Goal: Information Seeking & Learning: Check status

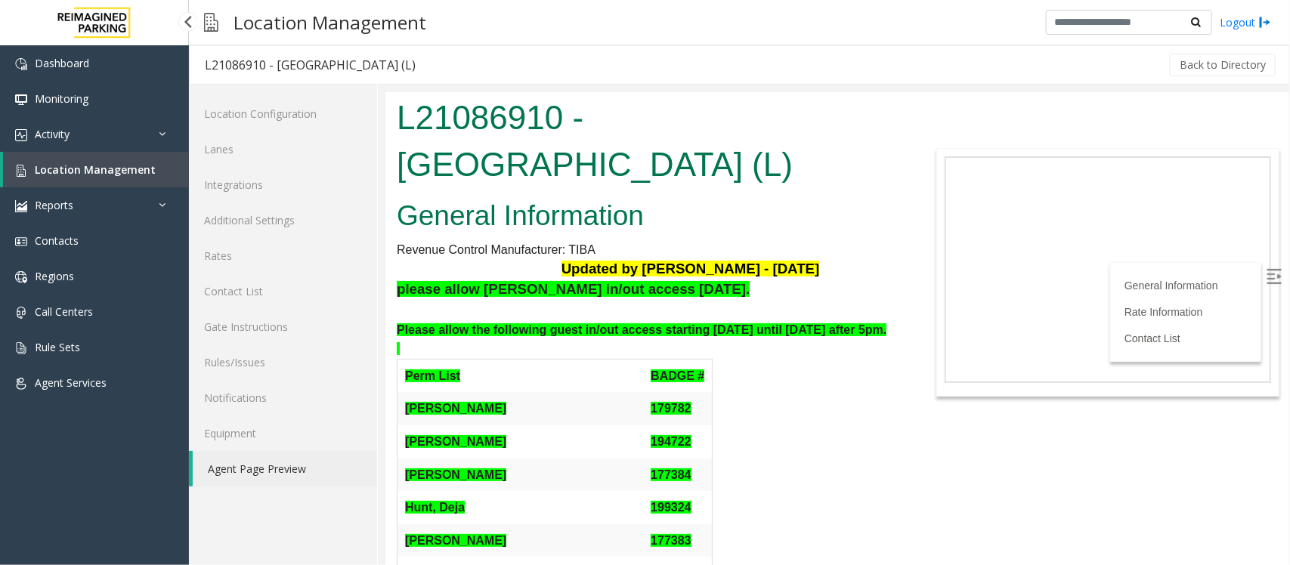
click at [104, 167] on span "Location Management" at bounding box center [95, 170] width 121 height 14
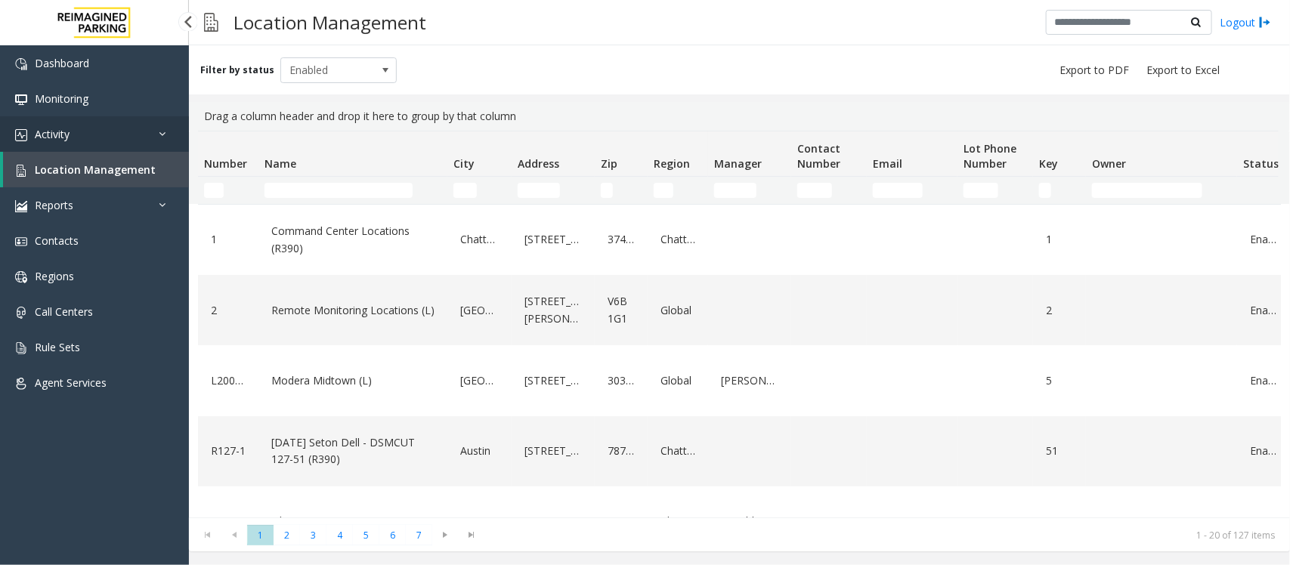
click at [155, 131] on link "Activity" at bounding box center [94, 134] width 189 height 36
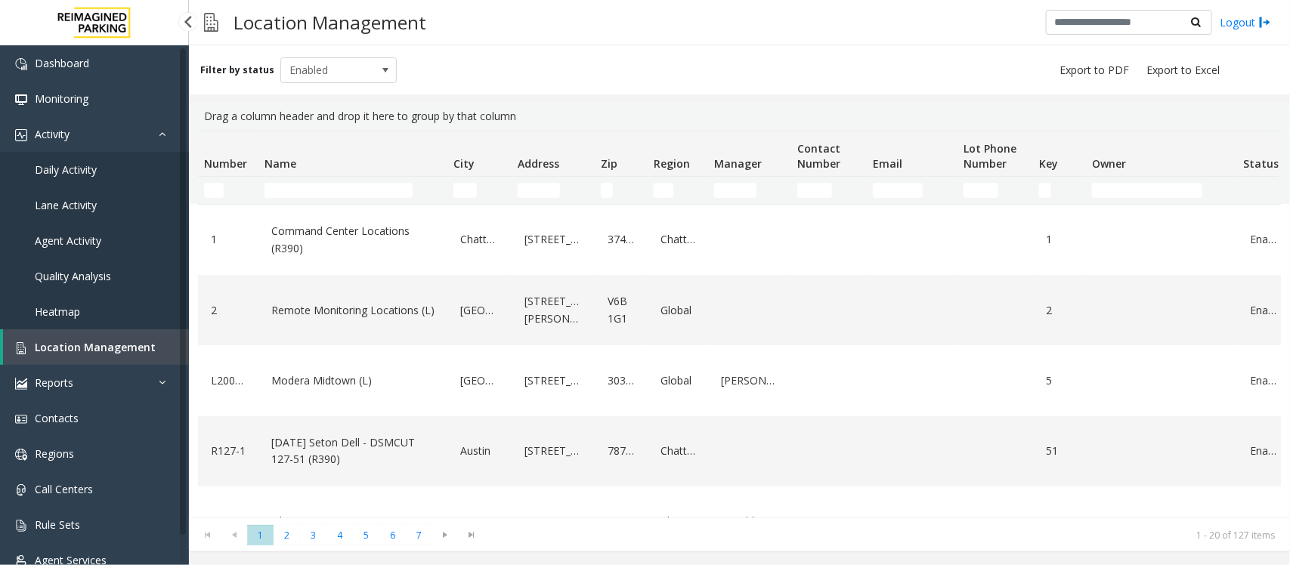
click at [88, 238] on span "Agent Activity" at bounding box center [68, 241] width 67 height 14
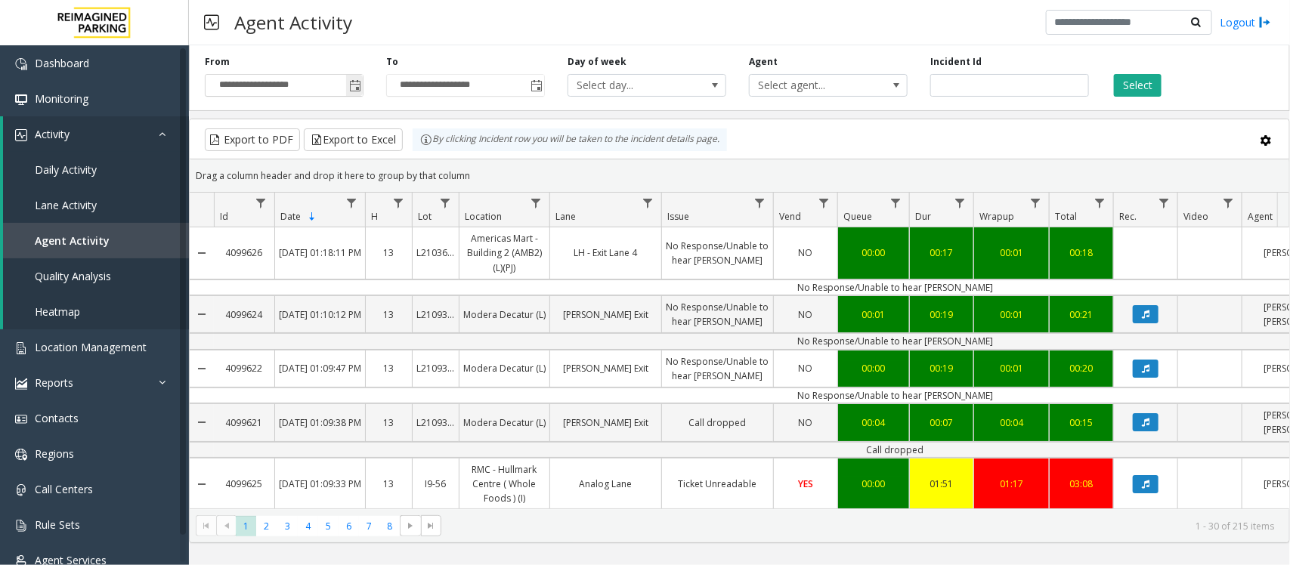
click at [355, 85] on span "Toggle popup" at bounding box center [355, 86] width 12 height 12
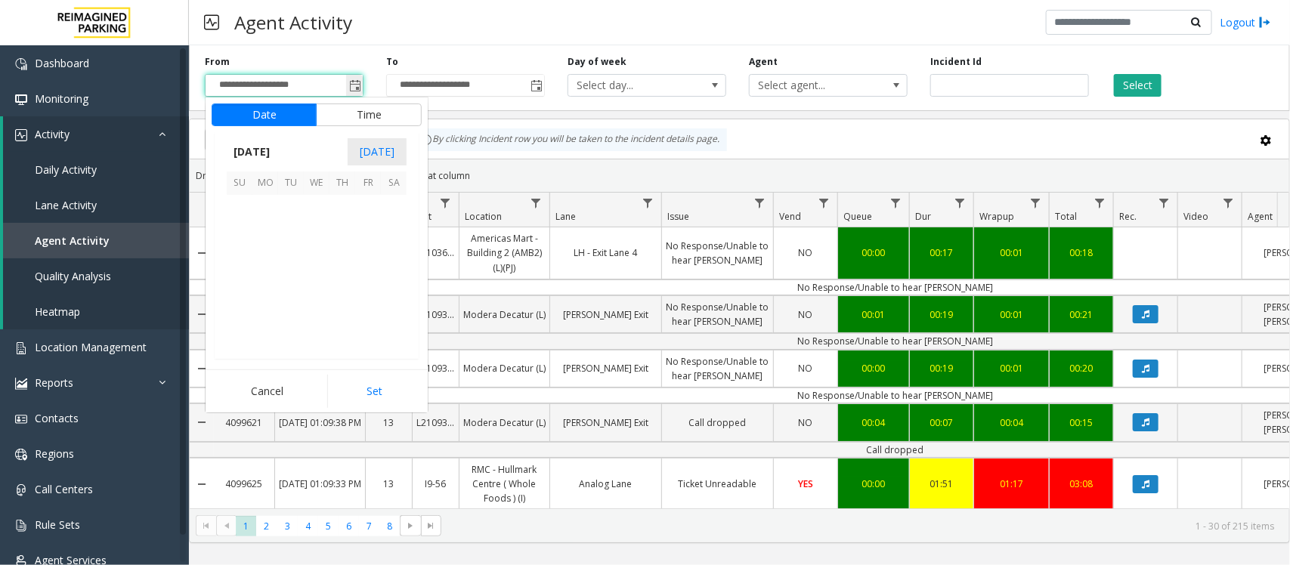
scroll to position [271360, 0]
click at [240, 262] on span "12" at bounding box center [240, 260] width 26 height 26
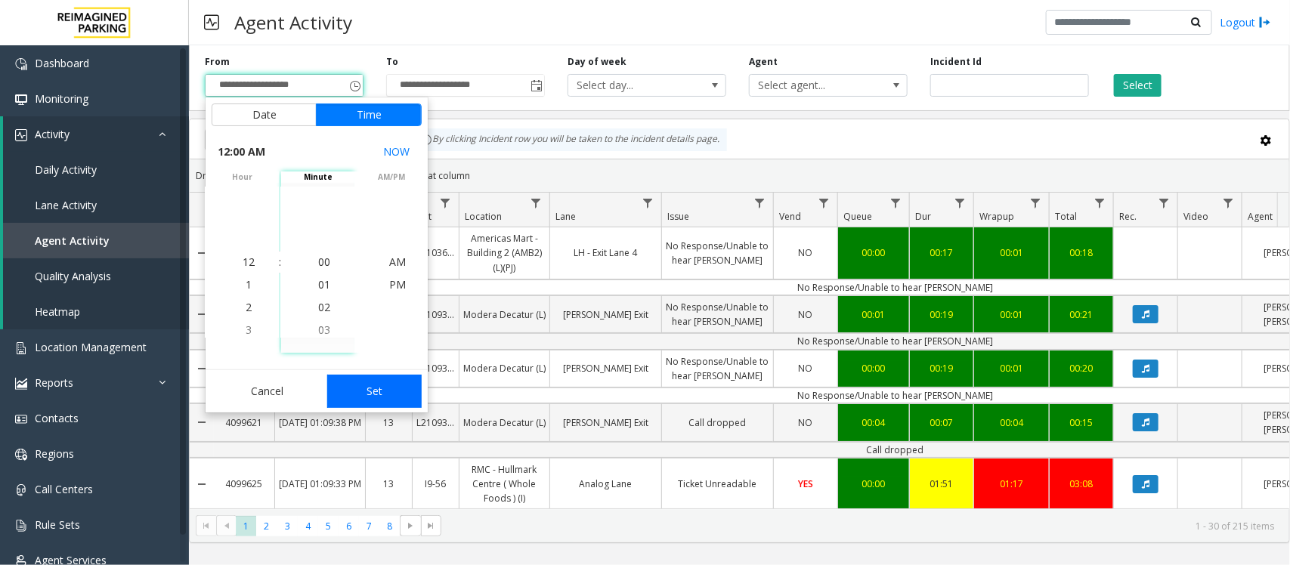
click at [395, 380] on button "Set" at bounding box center [374, 391] width 95 height 33
type input "**********"
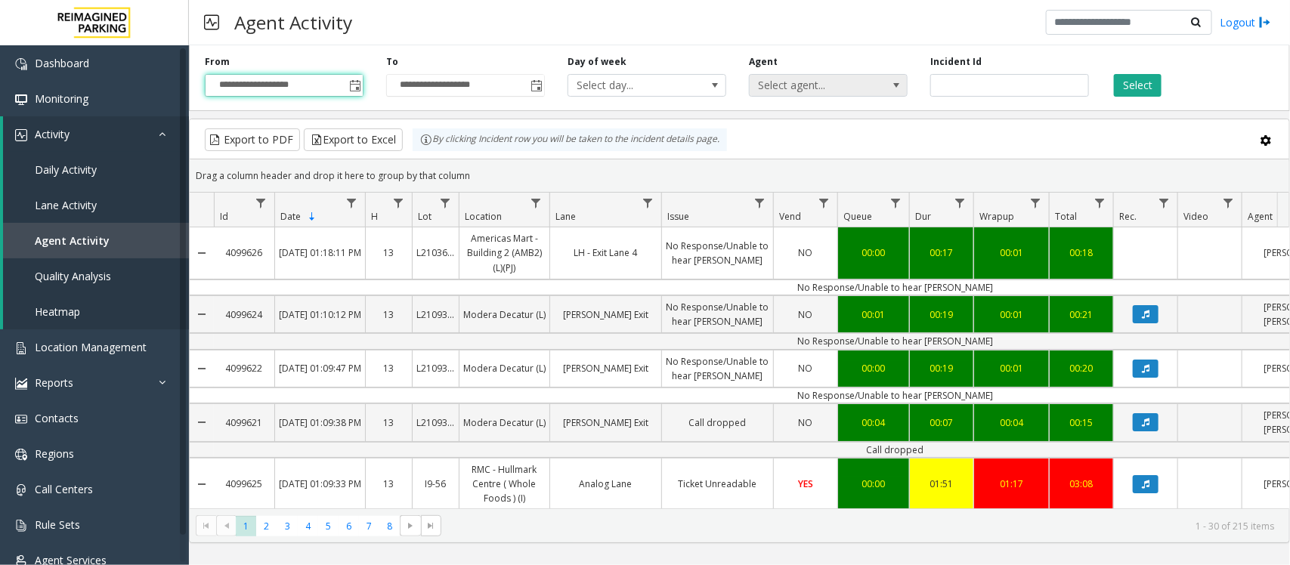
click at [845, 85] on span "Select agent..." at bounding box center [812, 85] width 125 height 21
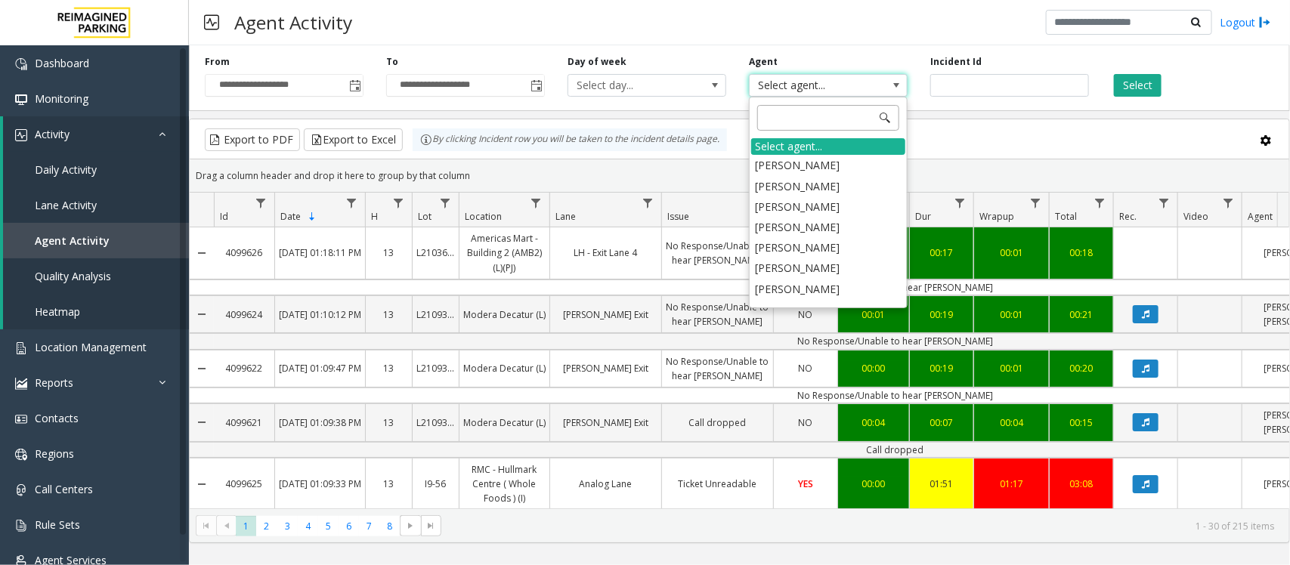
click at [773, 119] on input at bounding box center [828, 118] width 142 height 26
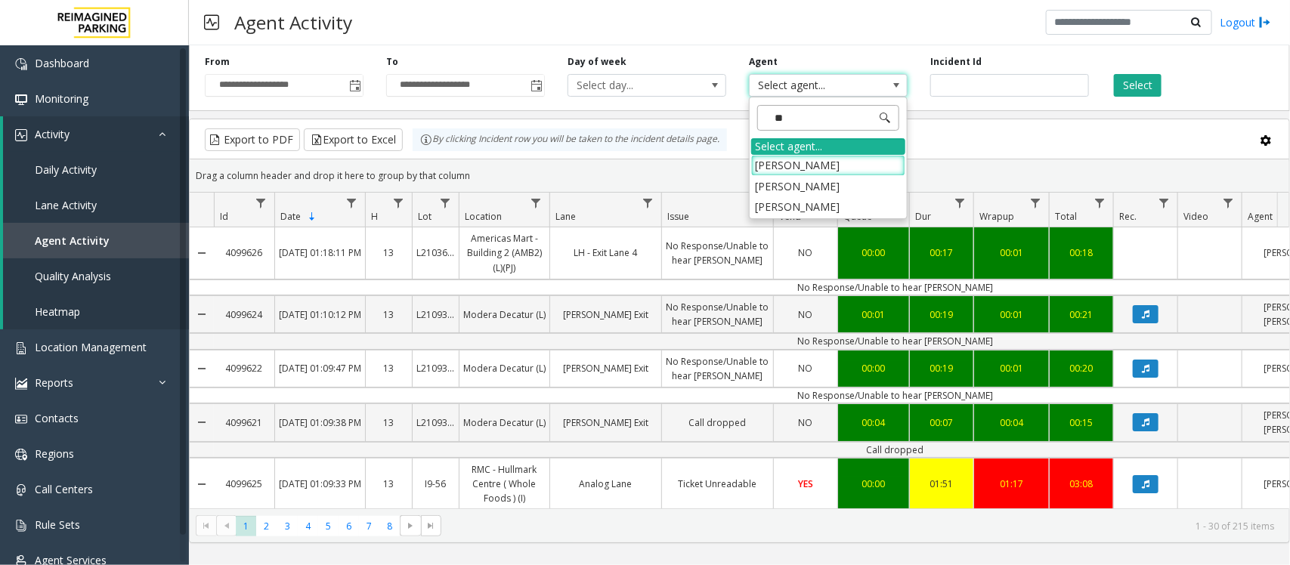
type input "***"
click at [795, 156] on li "[PERSON_NAME]" at bounding box center [828, 165] width 154 height 20
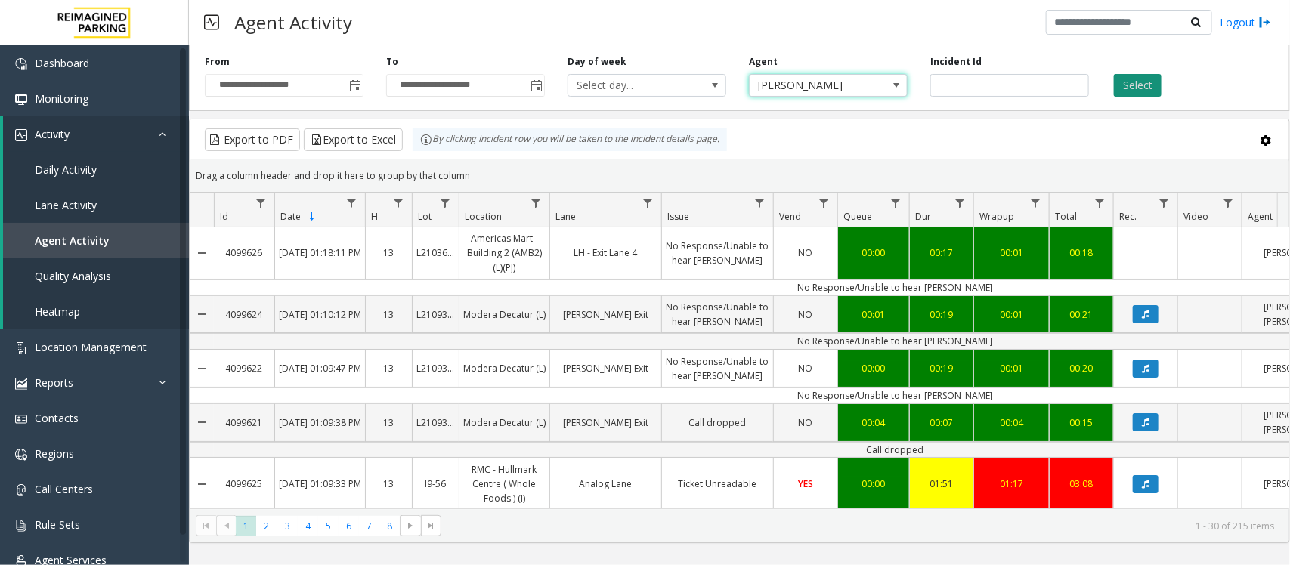
click at [1149, 82] on button "Select" at bounding box center [1138, 85] width 48 height 23
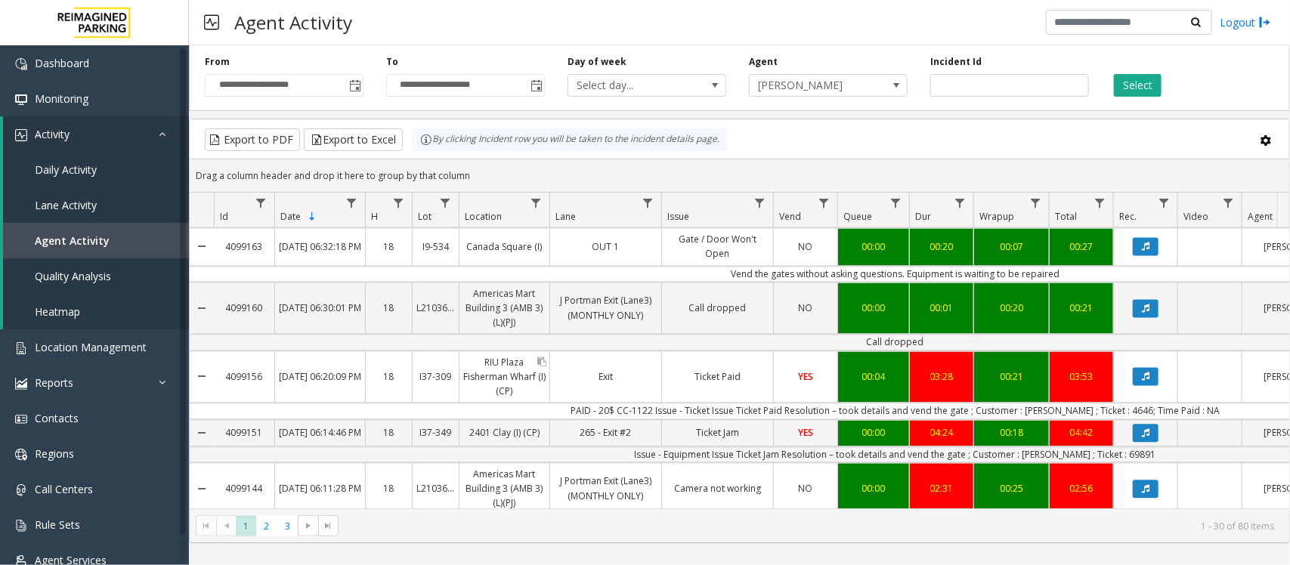
scroll to position [1512, 0]
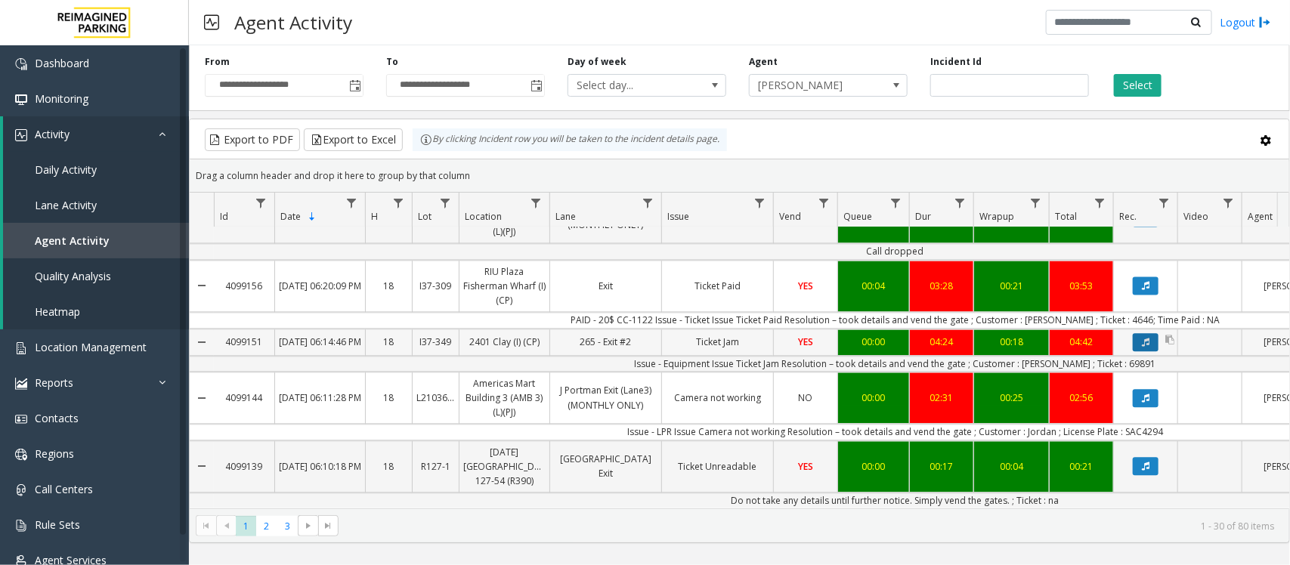
click at [1146, 339] on icon "Data table" at bounding box center [1146, 343] width 8 height 9
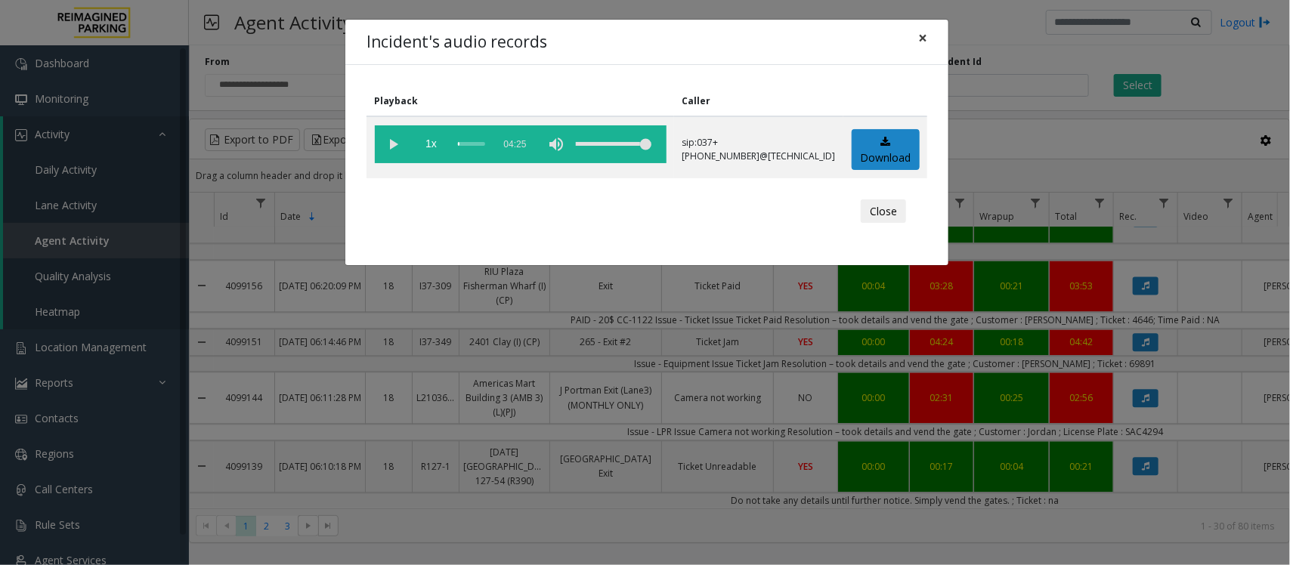
click at [921, 30] on span "×" at bounding box center [922, 37] width 9 height 21
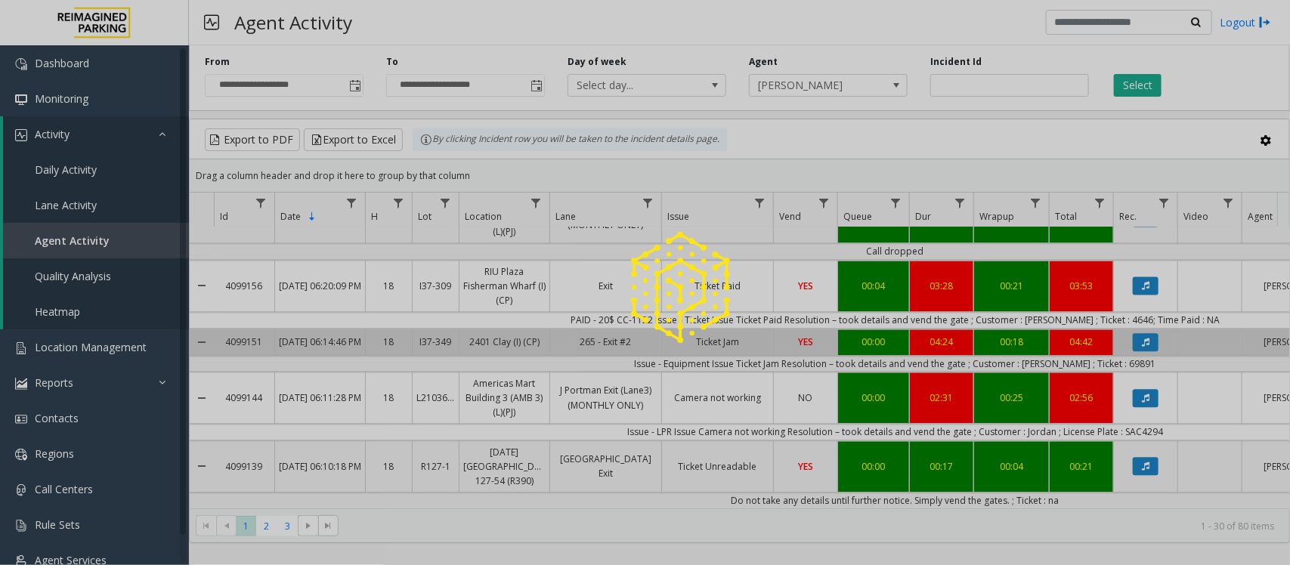
scroll to position [1482, 0]
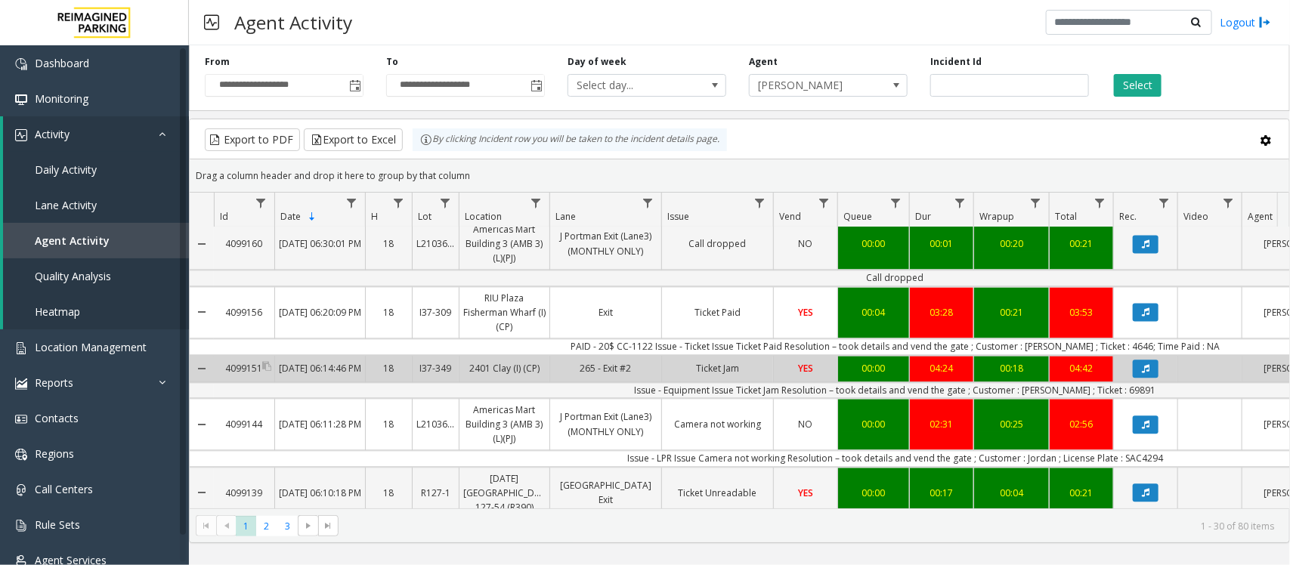
drag, startPoint x: 262, startPoint y: 361, endPoint x: 227, endPoint y: 357, distance: 35.7
click at [227, 357] on div "4099151" at bounding box center [244, 370] width 60 height 26
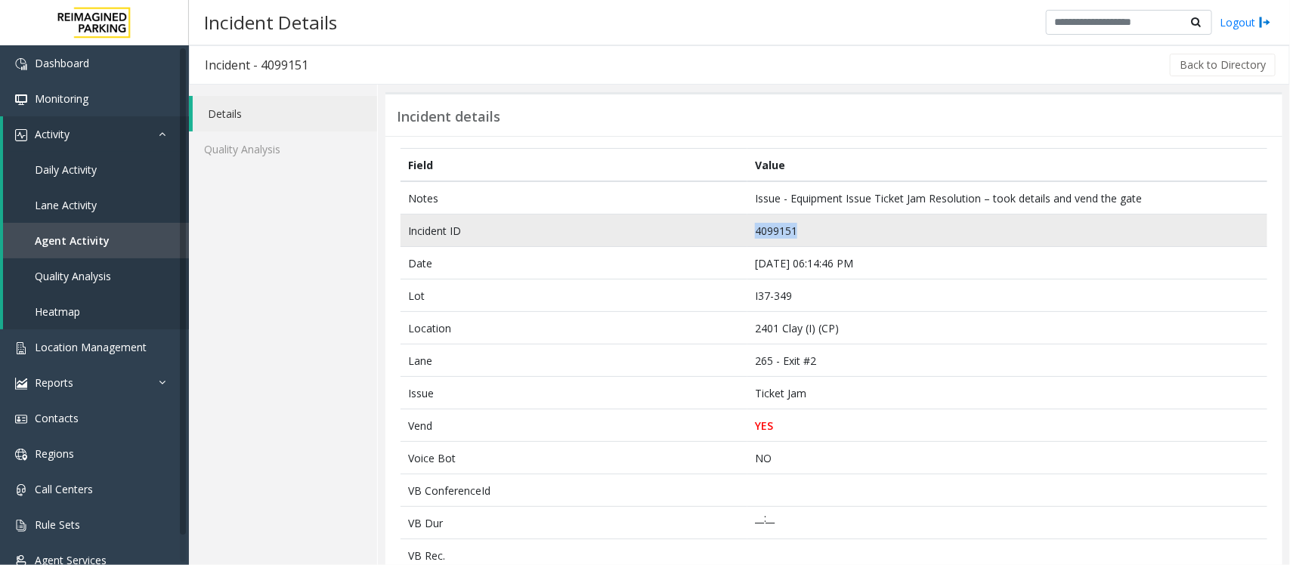
drag, startPoint x: 734, startPoint y: 235, endPoint x: 806, endPoint y: 225, distance: 72.5
click at [806, 225] on tr "Incident ID 4099151" at bounding box center [834, 231] width 867 height 33
copy tr "4099151"
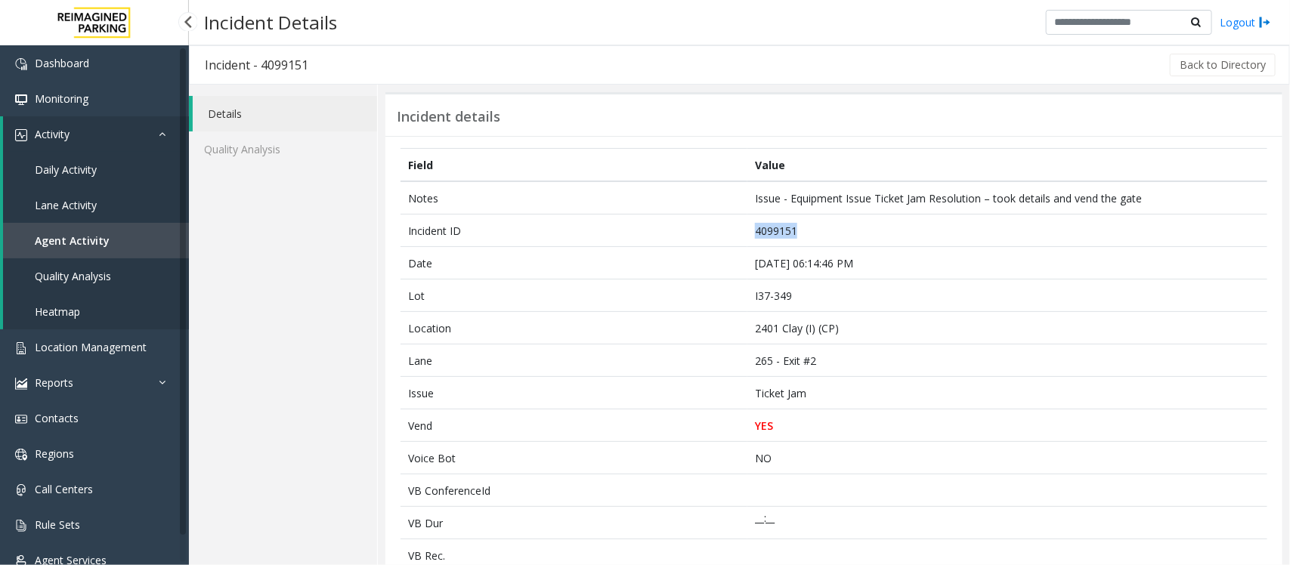
click at [83, 234] on span "Agent Activity" at bounding box center [72, 241] width 75 height 14
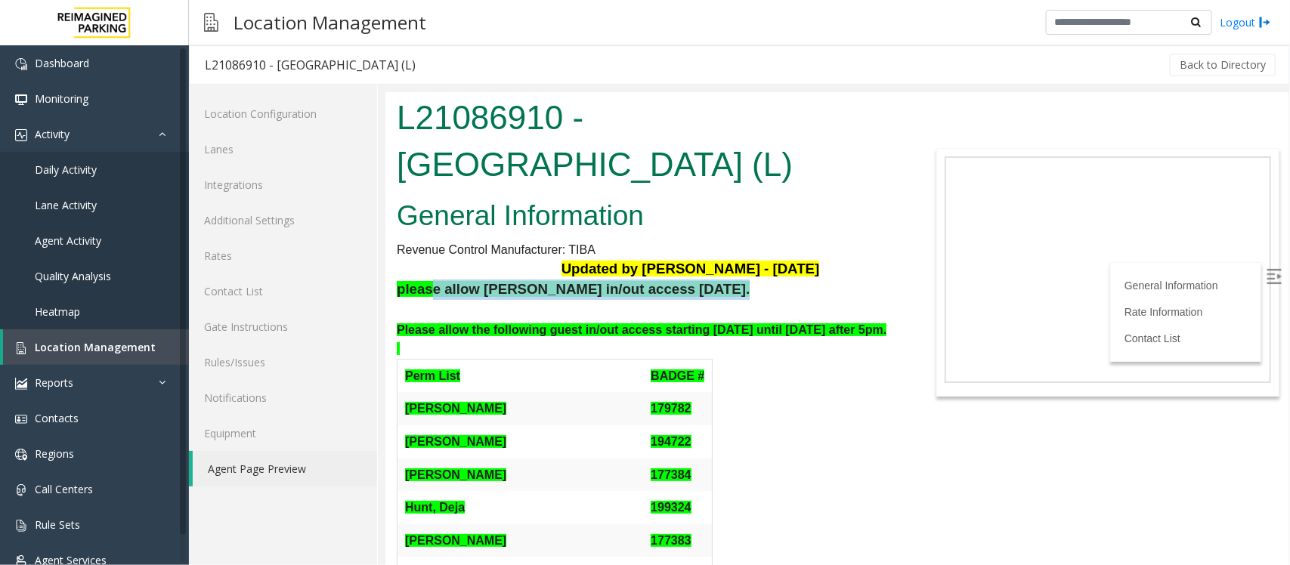
drag, startPoint x: 430, startPoint y: 336, endPoint x: 731, endPoint y: 350, distance: 301.2
click at [788, 320] on p at bounding box center [648, 309] width 504 height 20
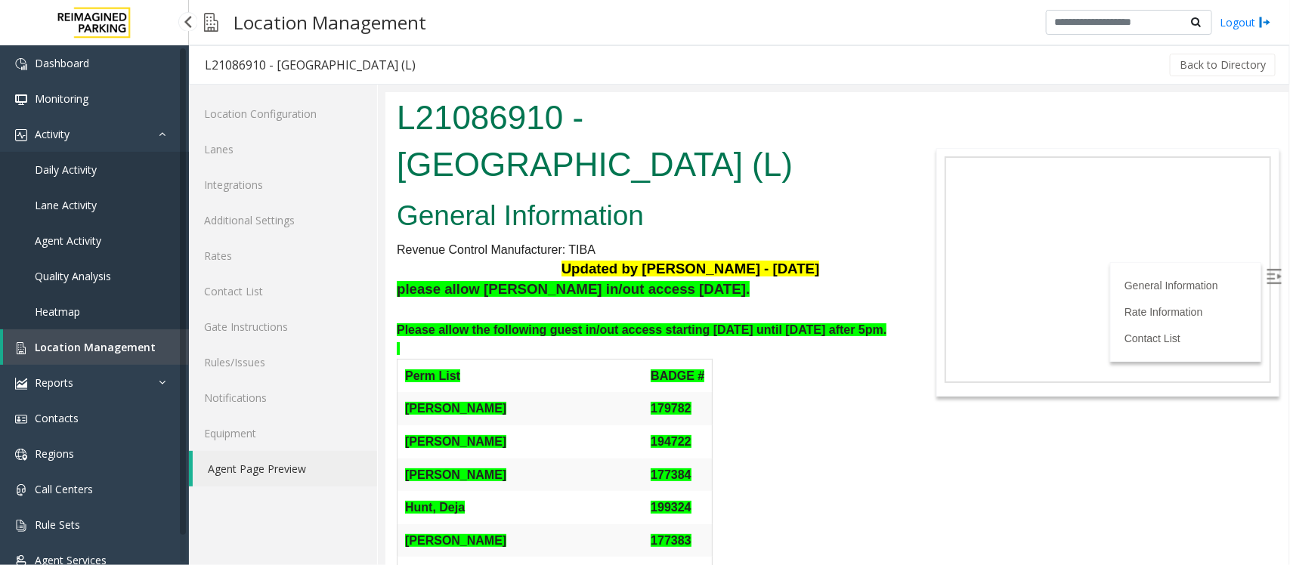
click at [101, 161] on link "Daily Activity" at bounding box center [94, 170] width 189 height 36
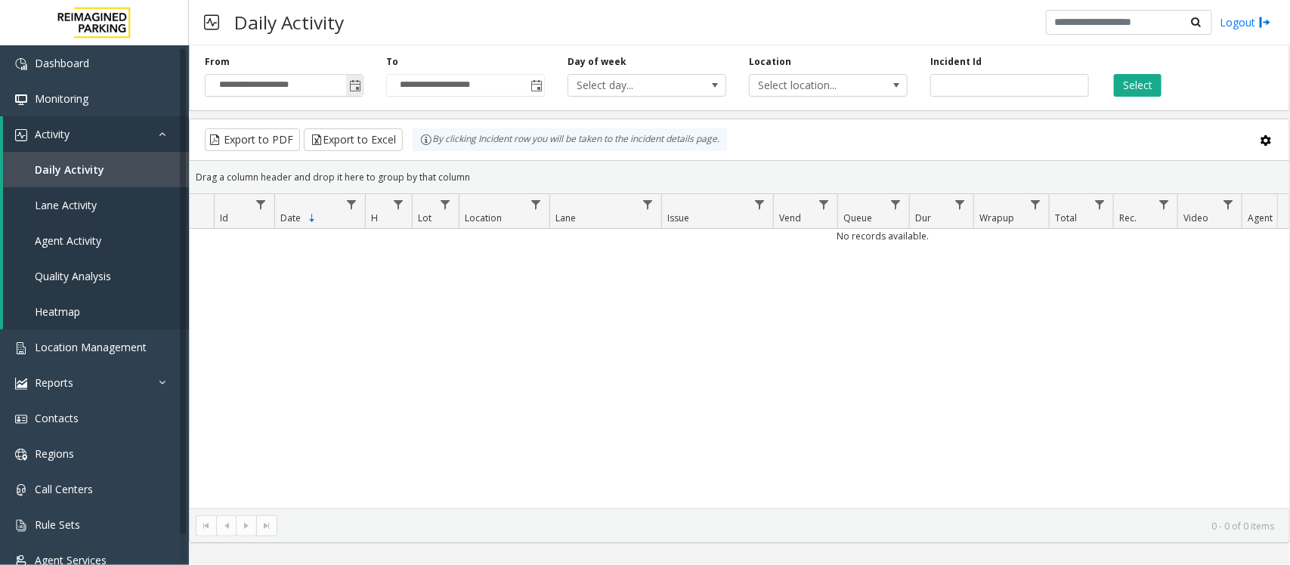
click at [350, 85] on span "Toggle popup" at bounding box center [355, 86] width 12 height 12
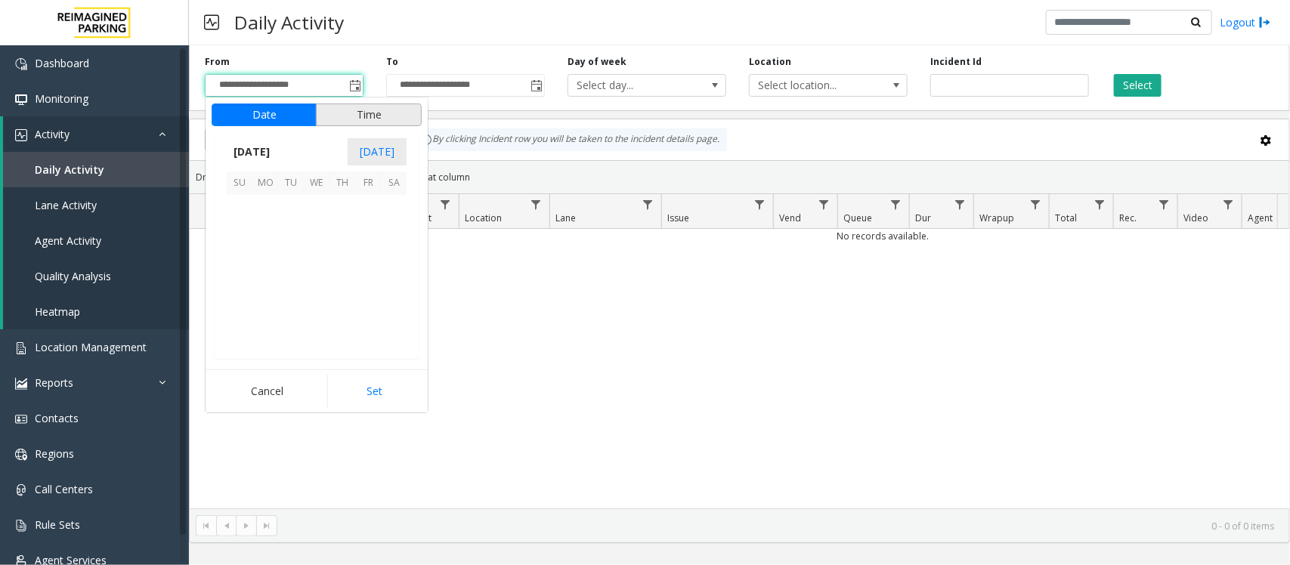
scroll to position [271360, 0]
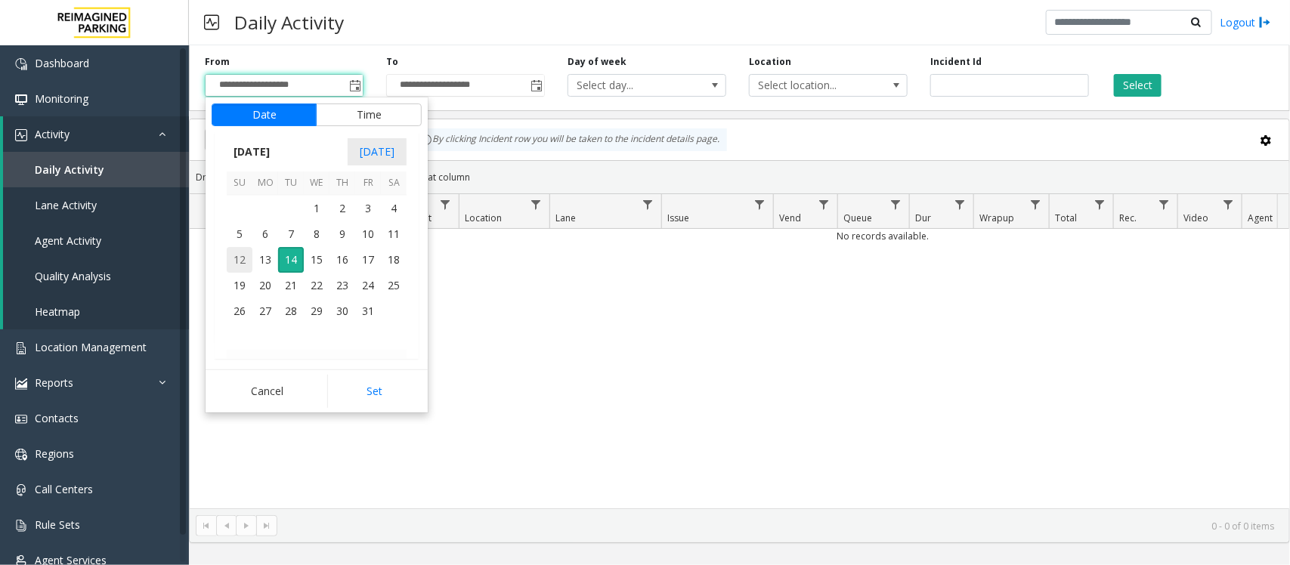
click at [244, 263] on span "12" at bounding box center [240, 260] width 26 height 26
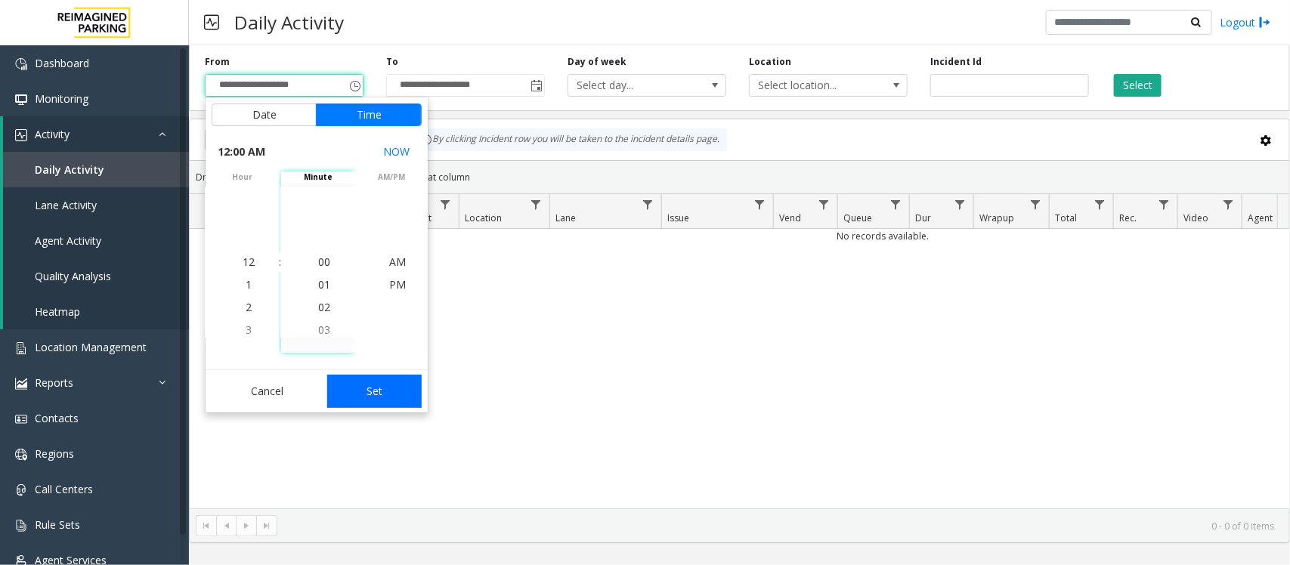
click at [382, 402] on button "Set" at bounding box center [374, 391] width 95 height 33
type input "**********"
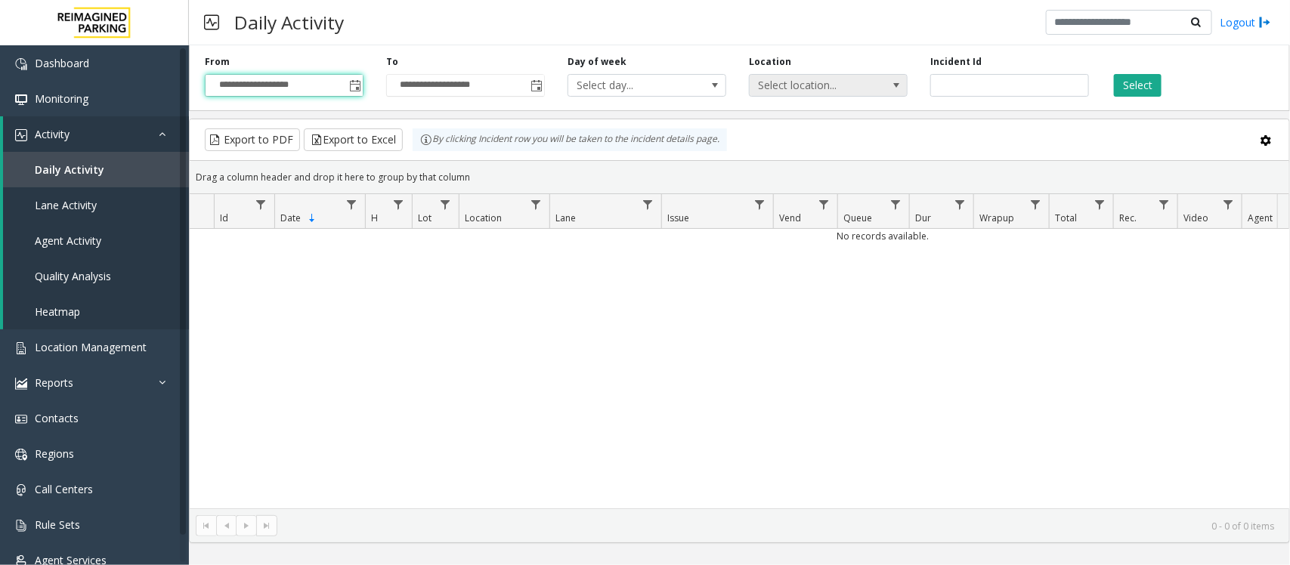
click at [877, 87] on span "Select location..." at bounding box center [828, 85] width 159 height 23
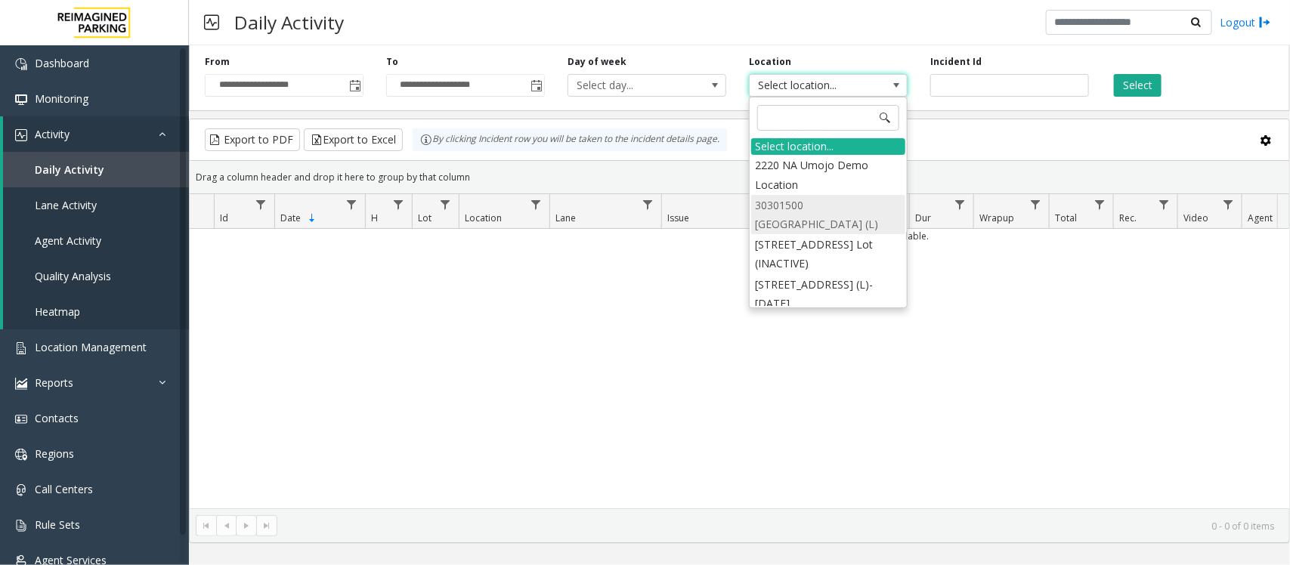
scroll to position [94, 0]
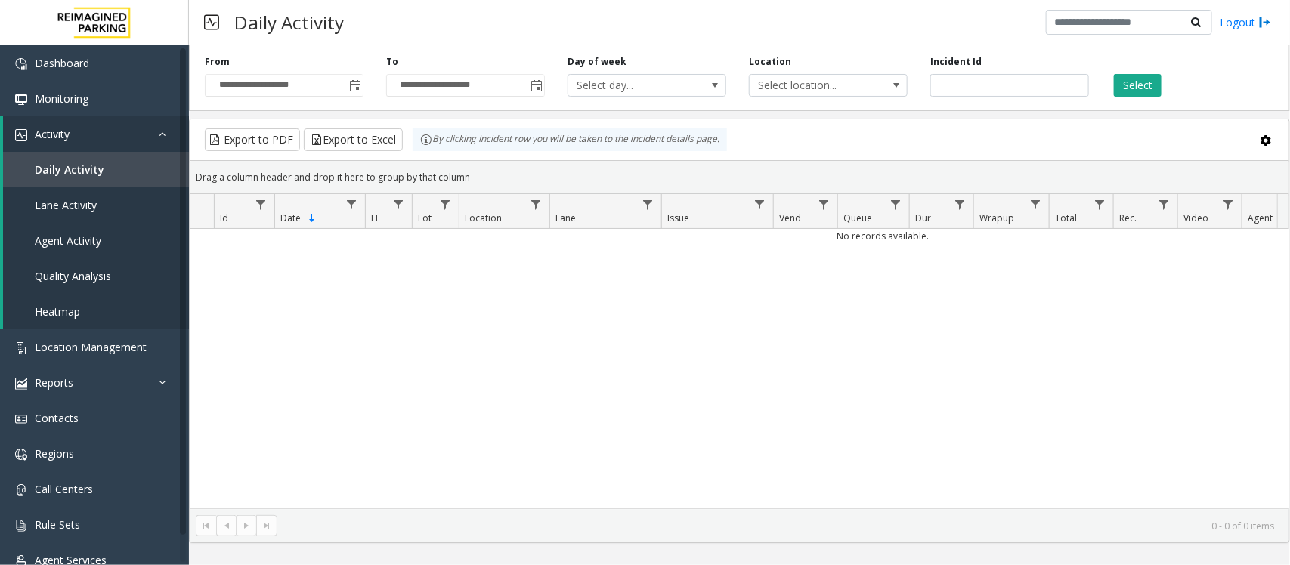
click at [613, 248] on div "No records available." at bounding box center [740, 369] width 1100 height 280
click at [974, 84] on input "number" at bounding box center [1010, 85] width 159 height 23
click at [935, 82] on input "number" at bounding box center [1010, 85] width 159 height 23
paste input "*******"
type input "*******"
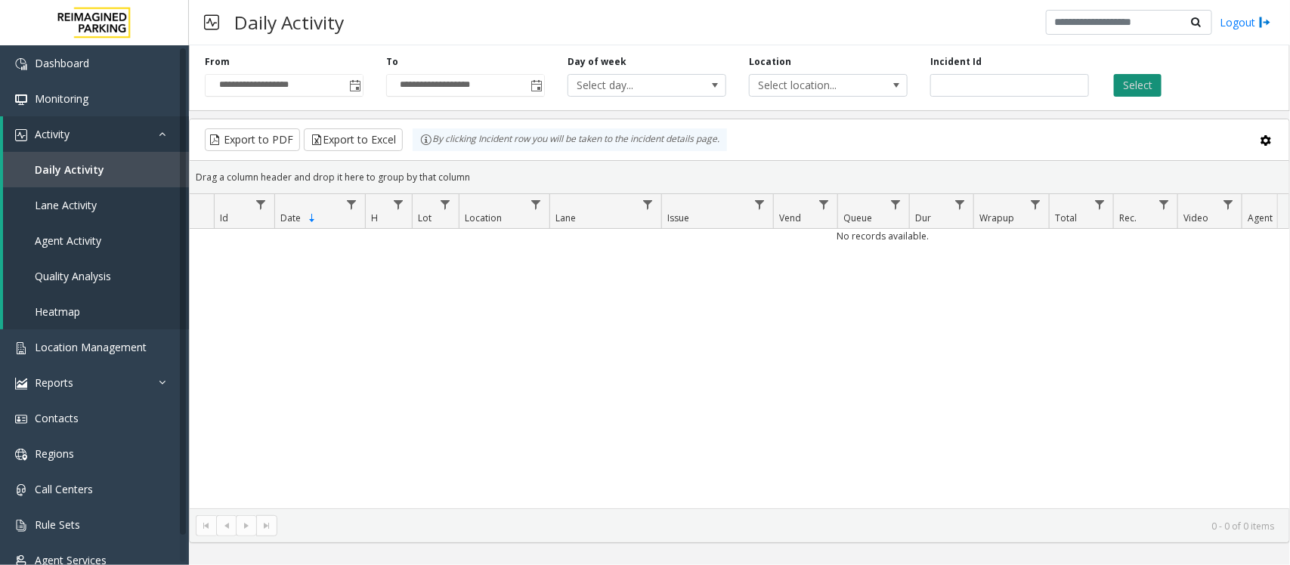
click at [1147, 87] on button "Select" at bounding box center [1138, 85] width 48 height 23
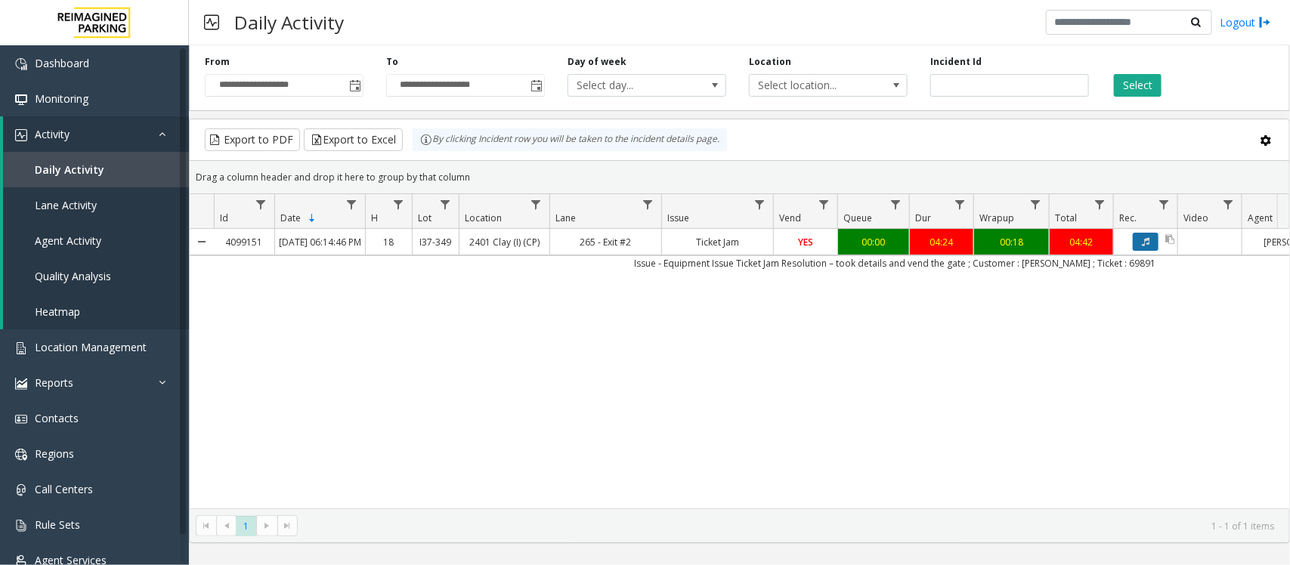
click at [1146, 246] on icon "Data table" at bounding box center [1146, 241] width 8 height 9
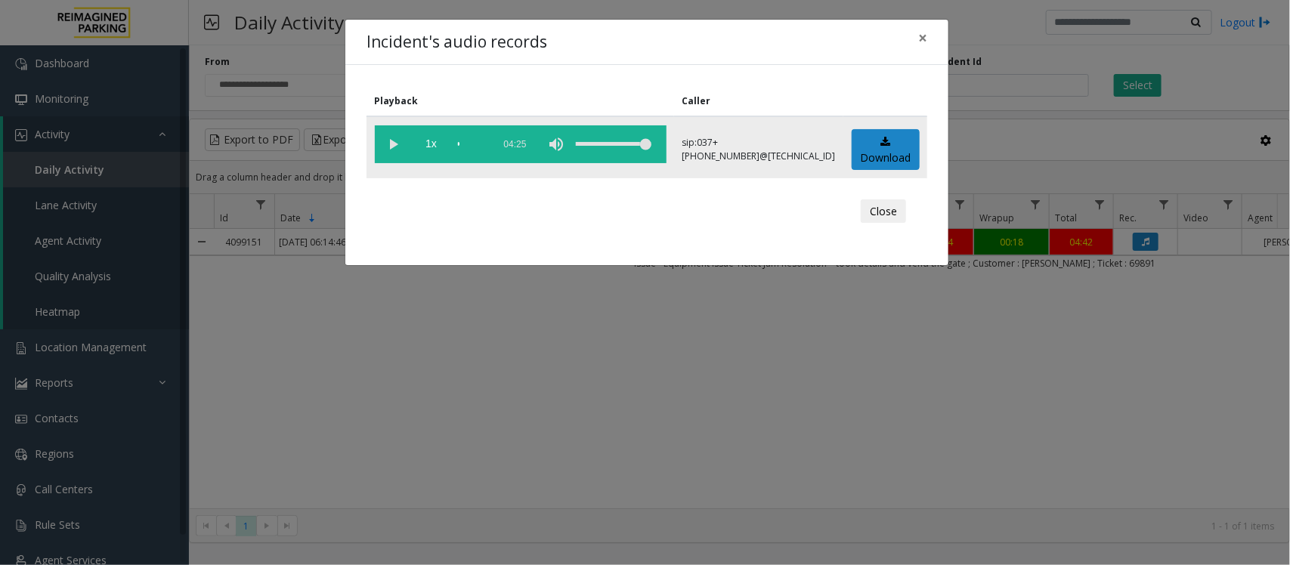
click at [392, 144] on vg-play-pause at bounding box center [394, 144] width 38 height 38
click at [386, 141] on vg-play-pause at bounding box center [394, 144] width 38 height 38
click at [922, 35] on span "×" at bounding box center [922, 37] width 9 height 21
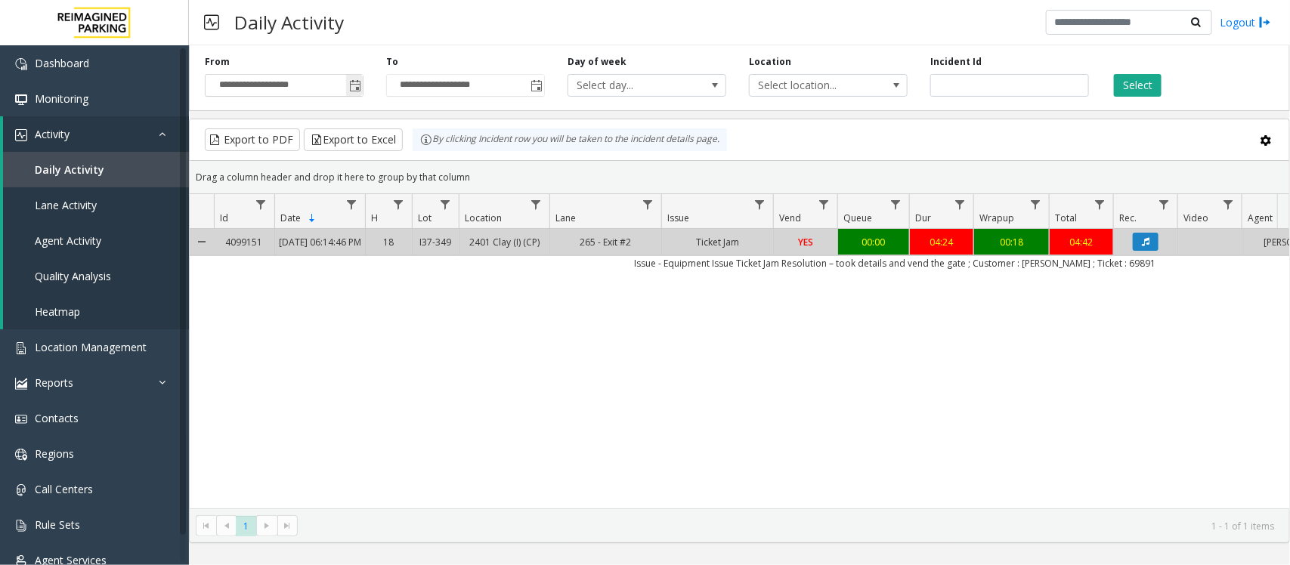
click at [278, 94] on input "**********" at bounding box center [284, 85] width 157 height 21
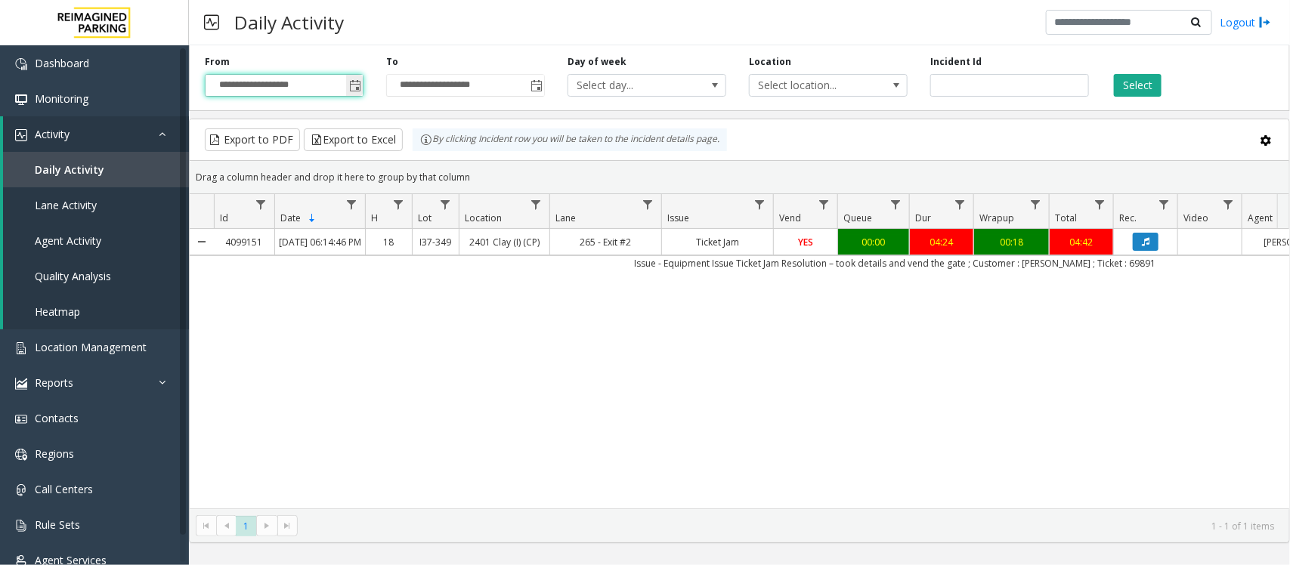
click at [346, 92] on span "Toggle popup" at bounding box center [354, 85] width 17 height 24
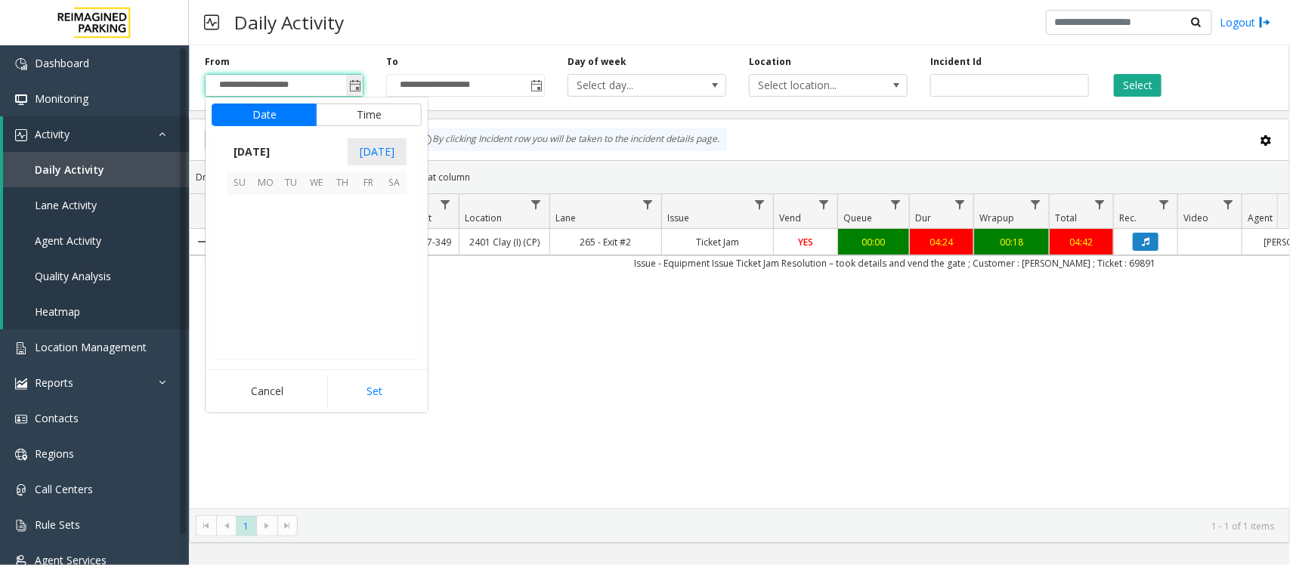
scroll to position [271360, 0]
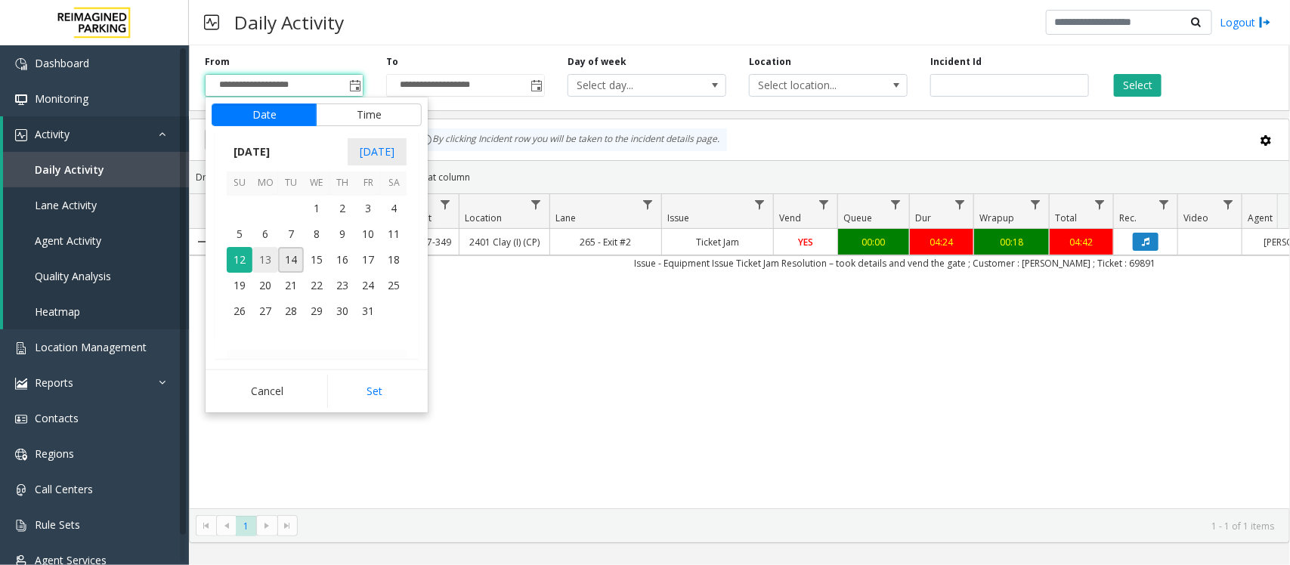
click at [269, 259] on span "13" at bounding box center [265, 260] width 26 height 26
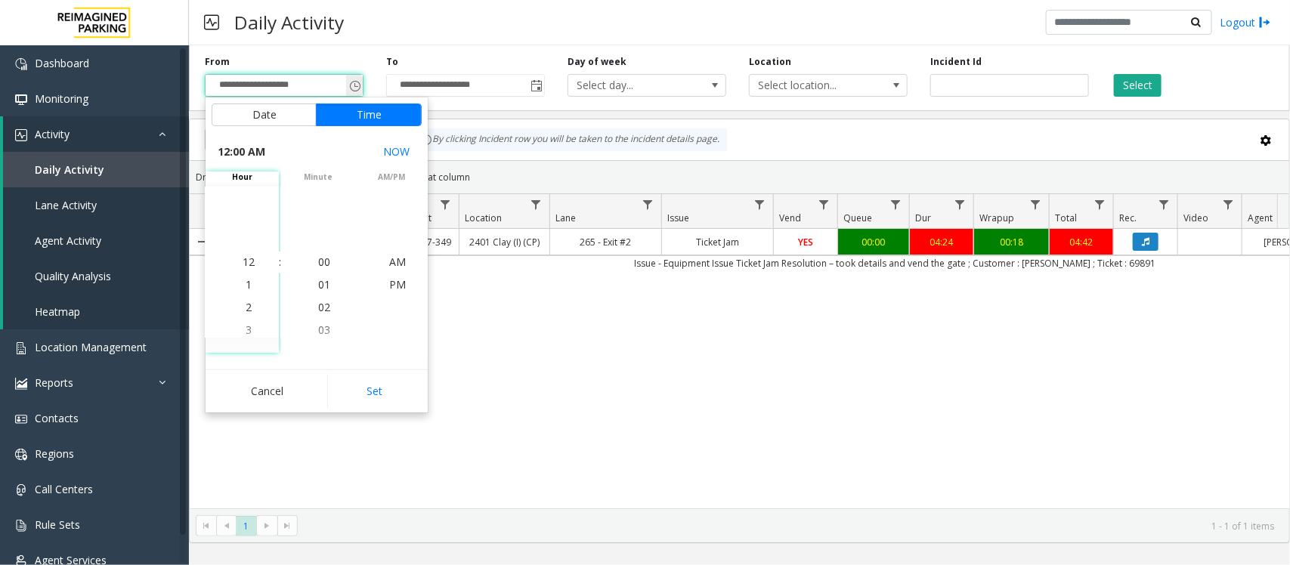
click at [352, 84] on span "Toggle popup" at bounding box center [355, 86] width 12 height 12
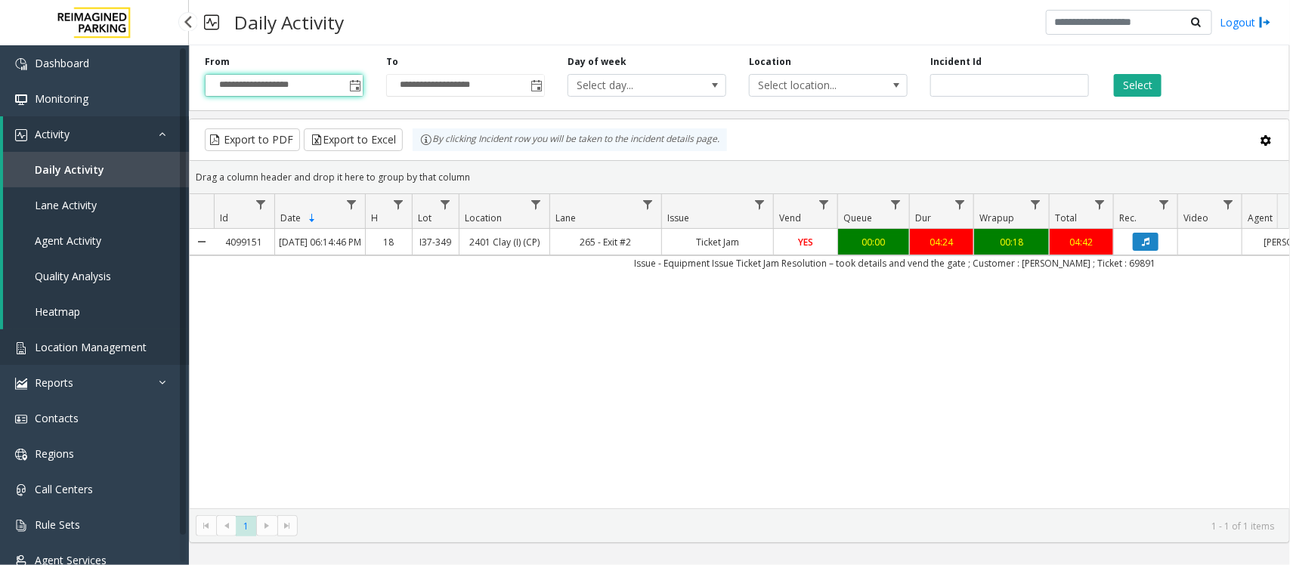
click at [129, 333] on link "Location Management" at bounding box center [94, 348] width 189 height 36
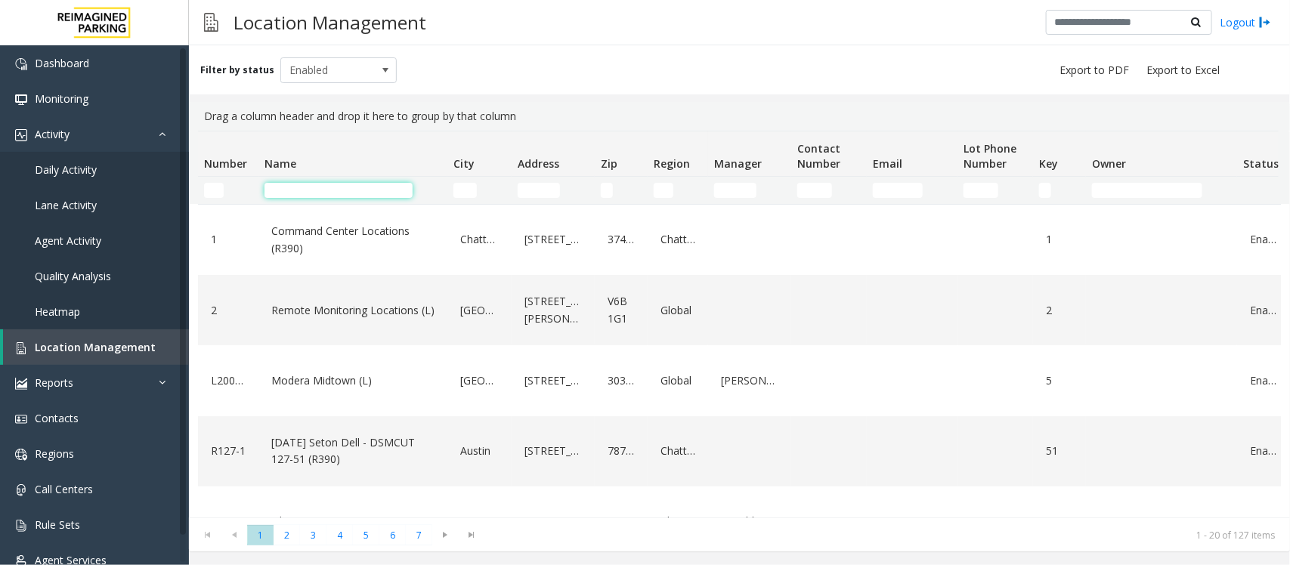
click at [402, 184] on input "Name Filter" at bounding box center [339, 190] width 148 height 15
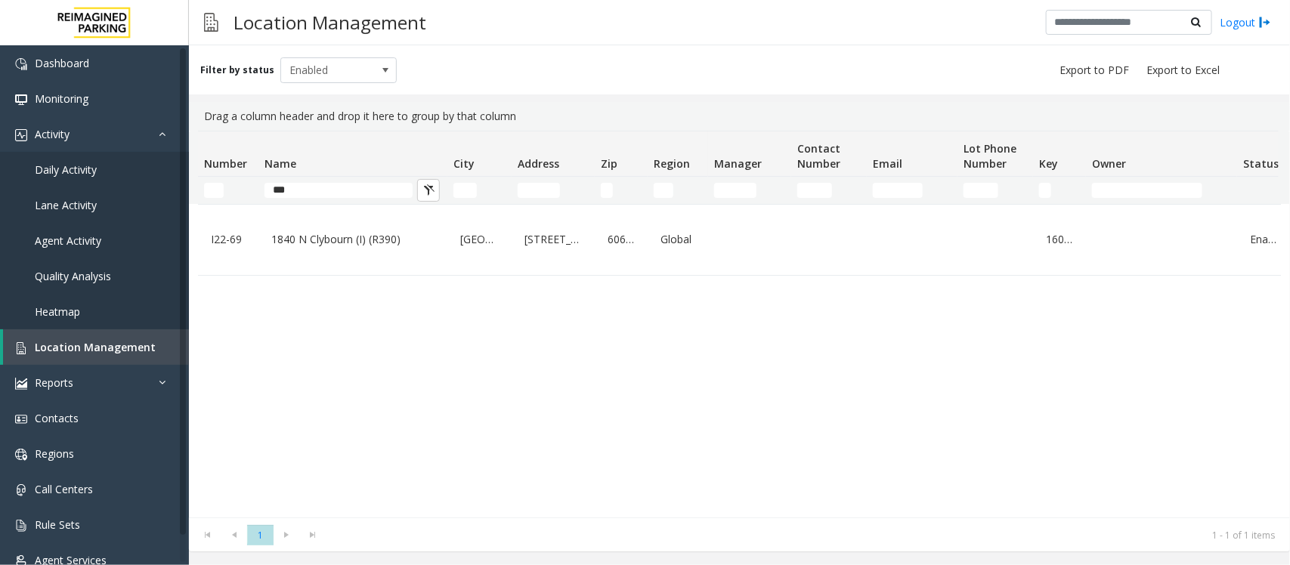
click at [304, 198] on td "***" at bounding box center [353, 190] width 189 height 27
click at [308, 191] on input "***" at bounding box center [339, 190] width 148 height 15
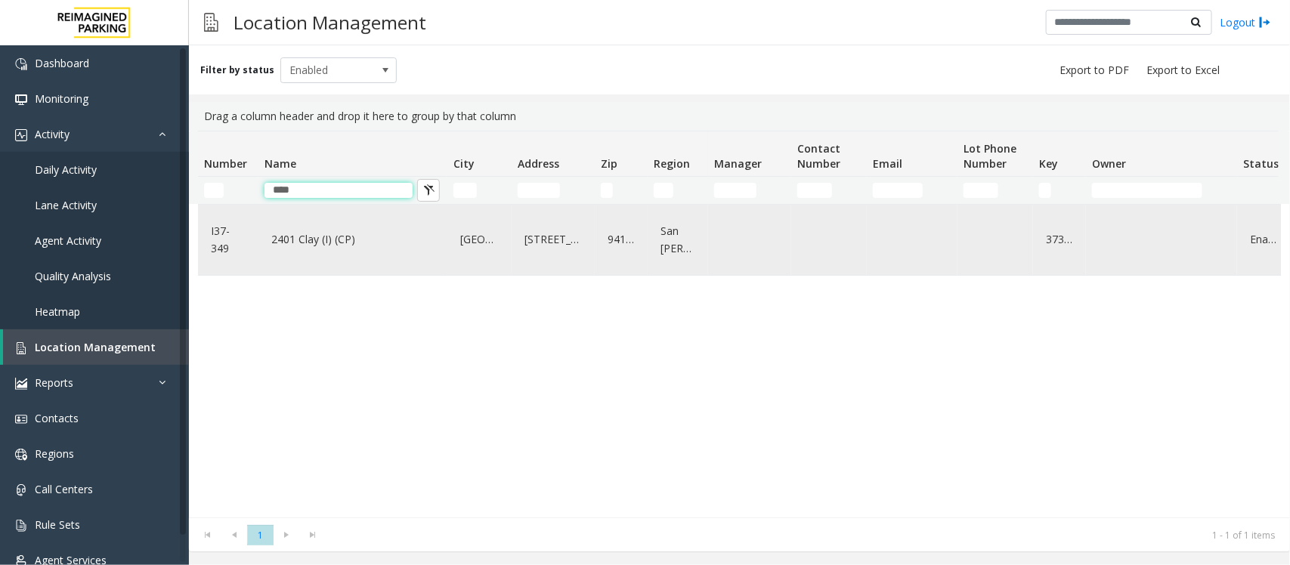
type input "****"
click at [308, 240] on link "2401 Clay (I) (CP)" at bounding box center [353, 240] width 171 height 24
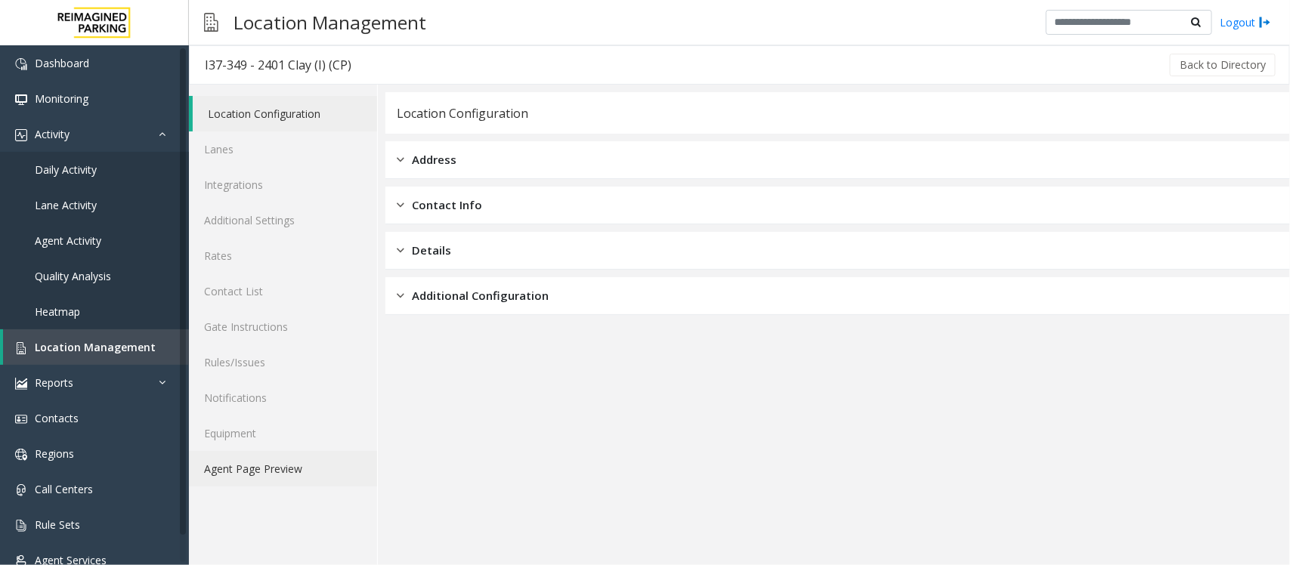
click at [277, 479] on link "Agent Page Preview" at bounding box center [283, 469] width 188 height 36
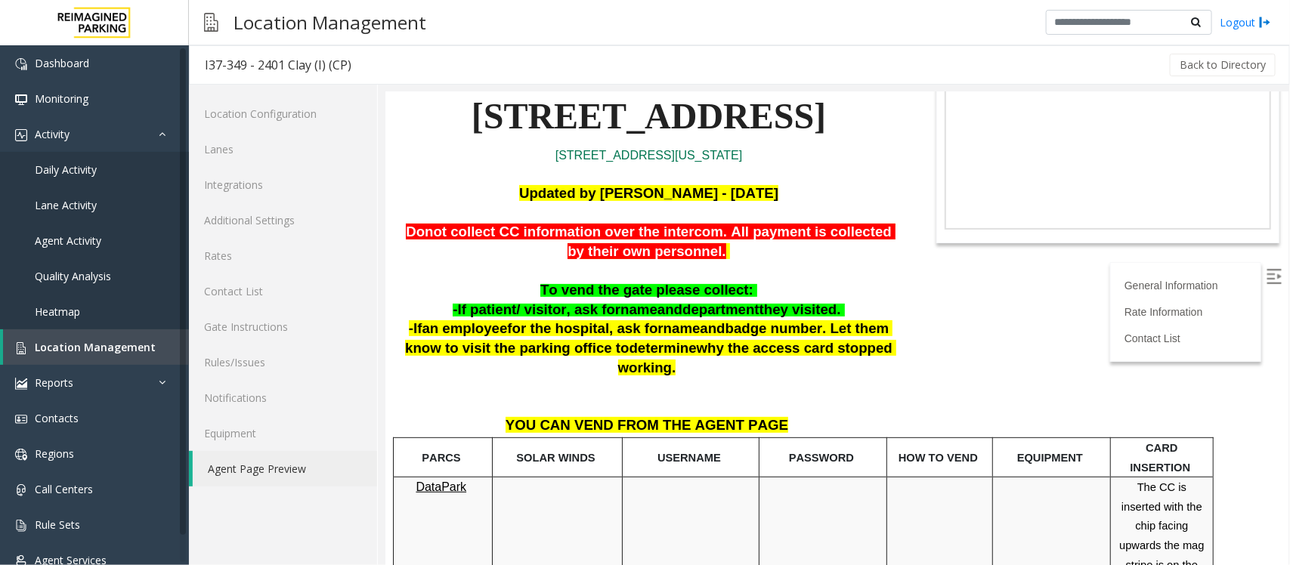
scroll to position [94, 0]
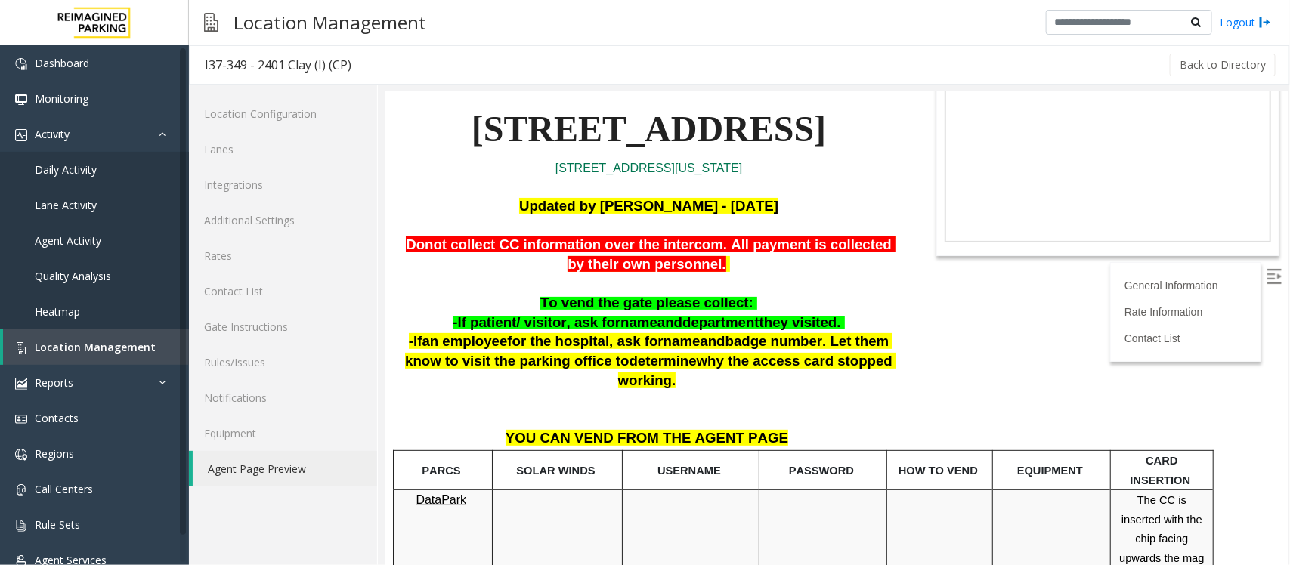
click at [1266, 279] on img at bounding box center [1273, 275] width 15 height 15
click at [82, 352] on span "Location Management" at bounding box center [95, 347] width 121 height 14
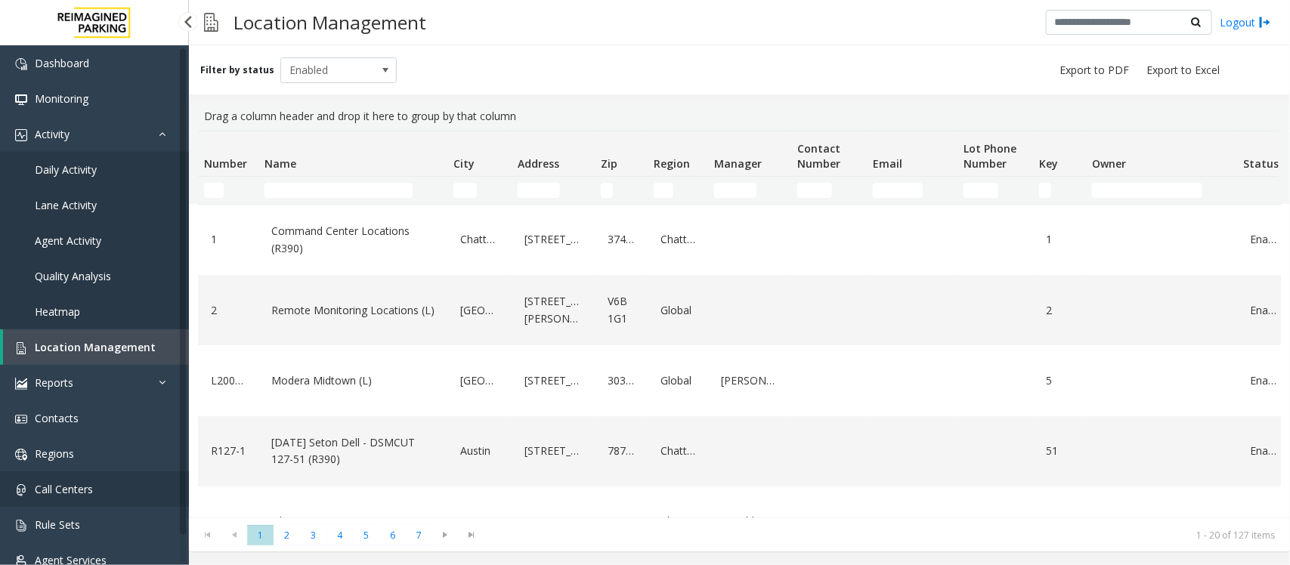
scroll to position [23, 0]
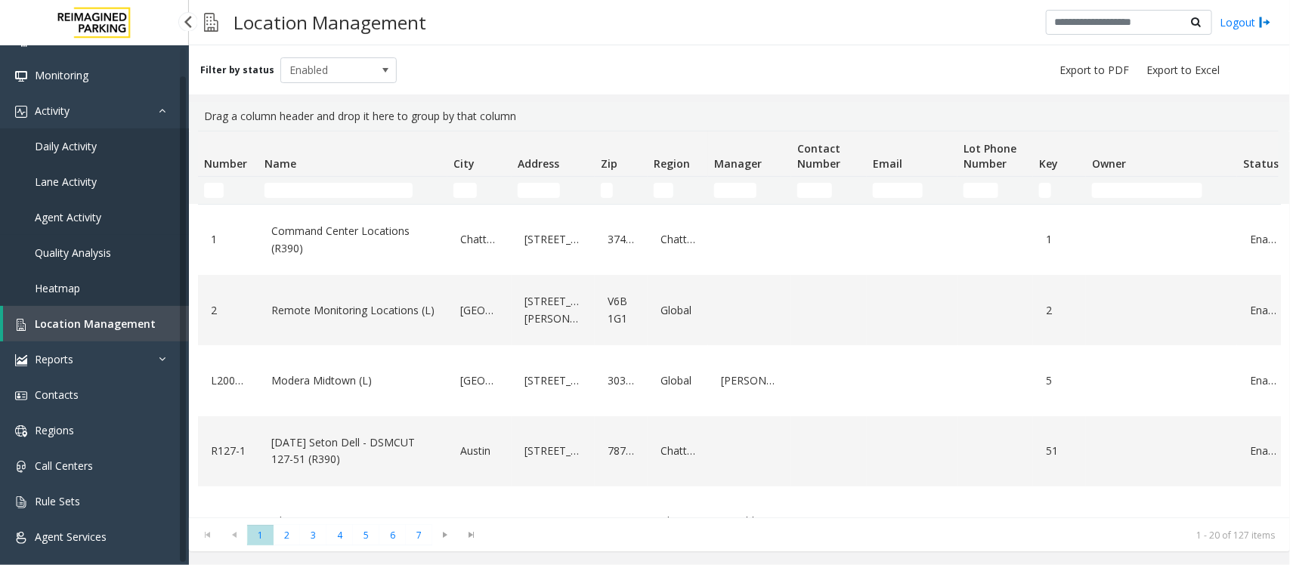
click at [77, 205] on link "Agent Activity" at bounding box center [94, 218] width 189 height 36
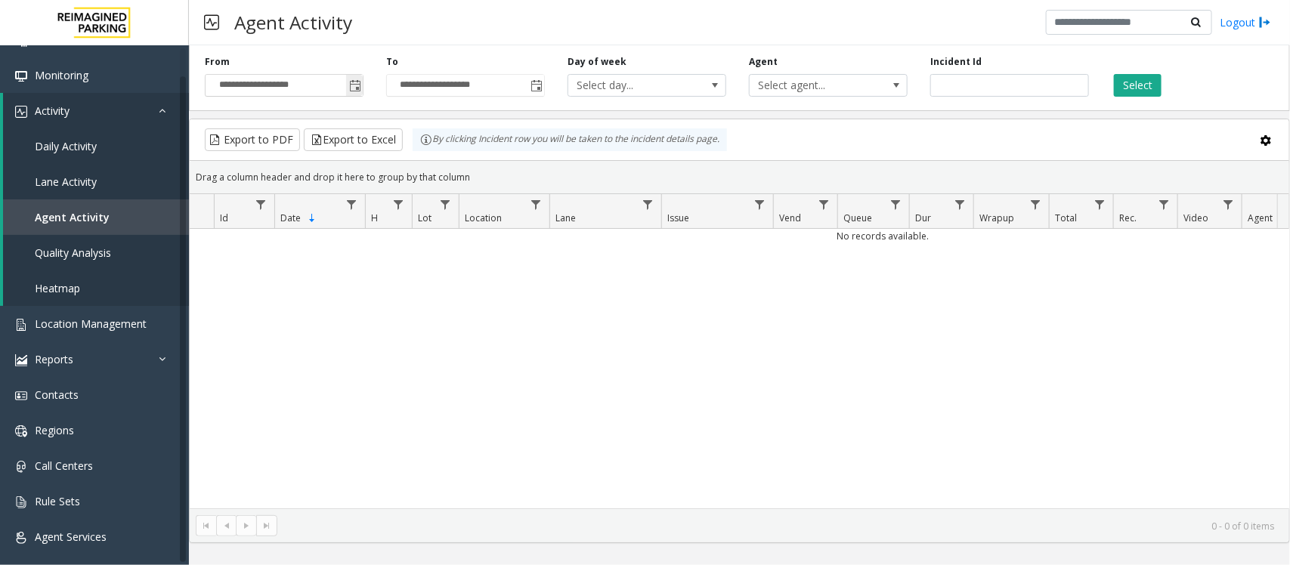
click at [359, 87] on span "Toggle popup" at bounding box center [355, 86] width 12 height 12
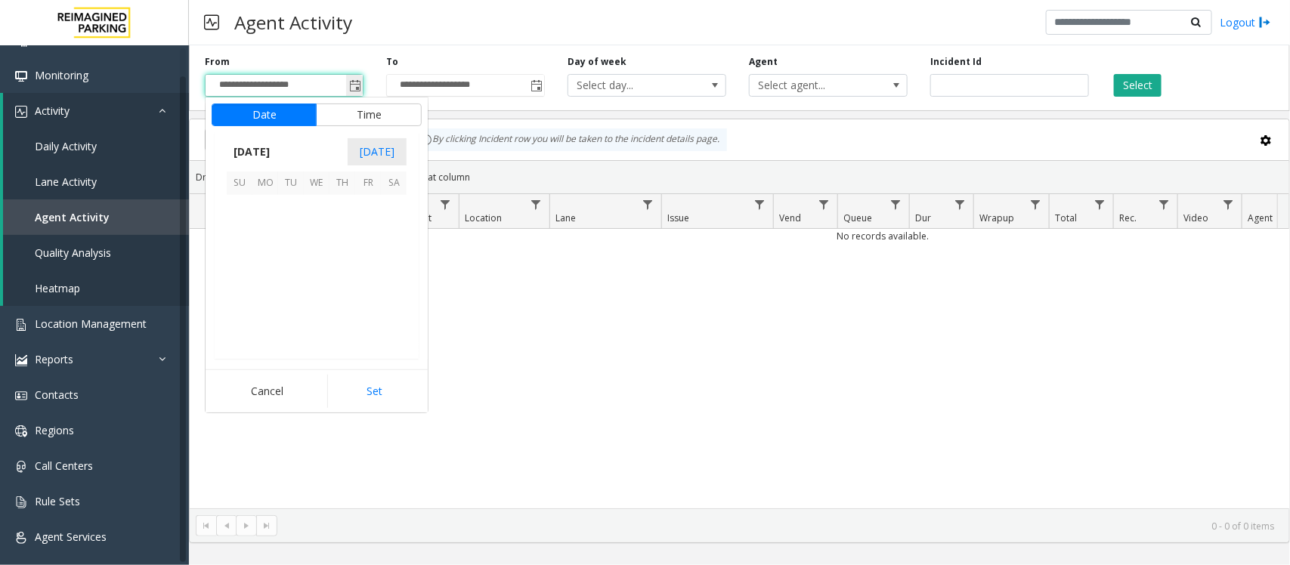
scroll to position [271360, 0]
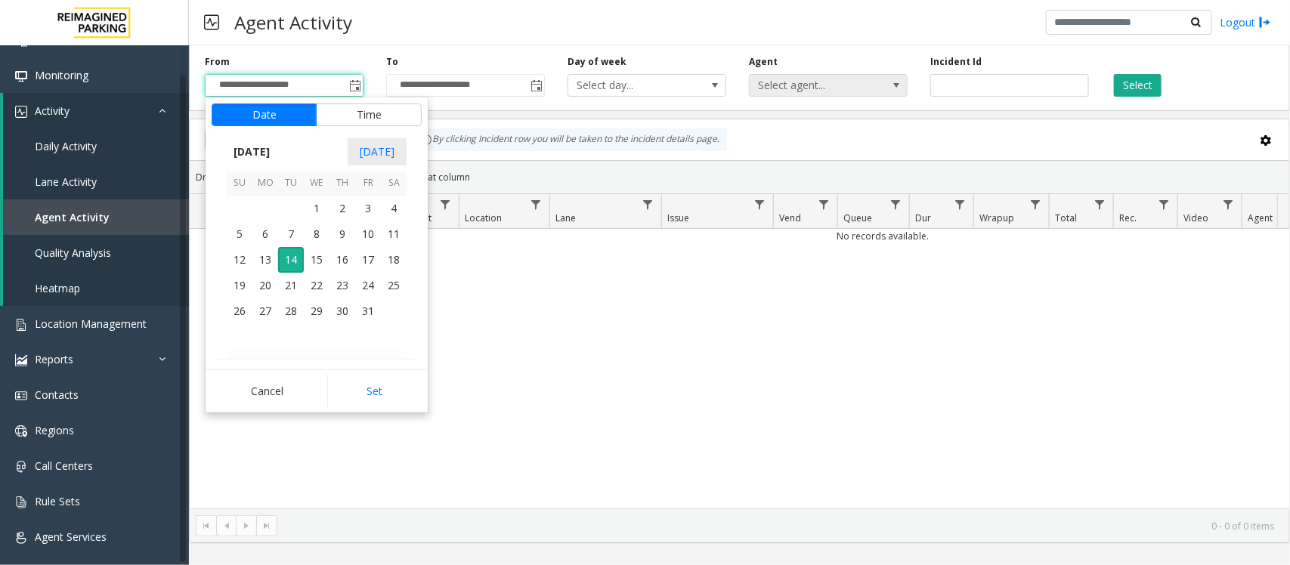
click at [878, 84] on span "Select agent..." at bounding box center [828, 85] width 159 height 23
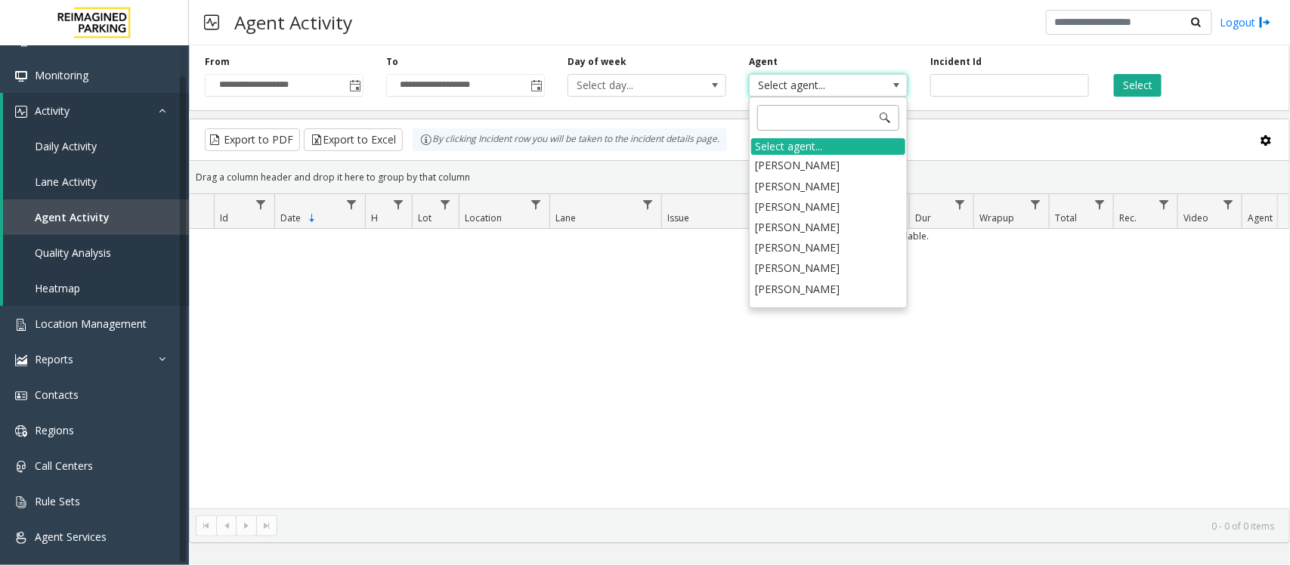
click at [791, 108] on input at bounding box center [828, 118] width 142 height 26
type input "**"
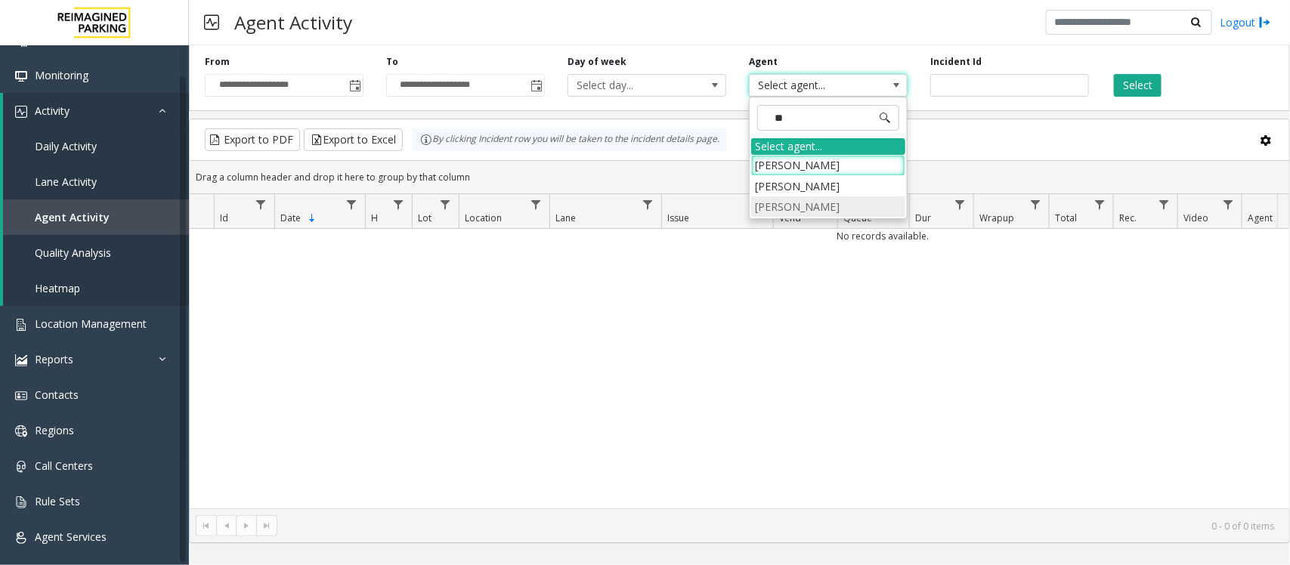
click at [809, 210] on li "[PERSON_NAME]" at bounding box center [828, 207] width 154 height 20
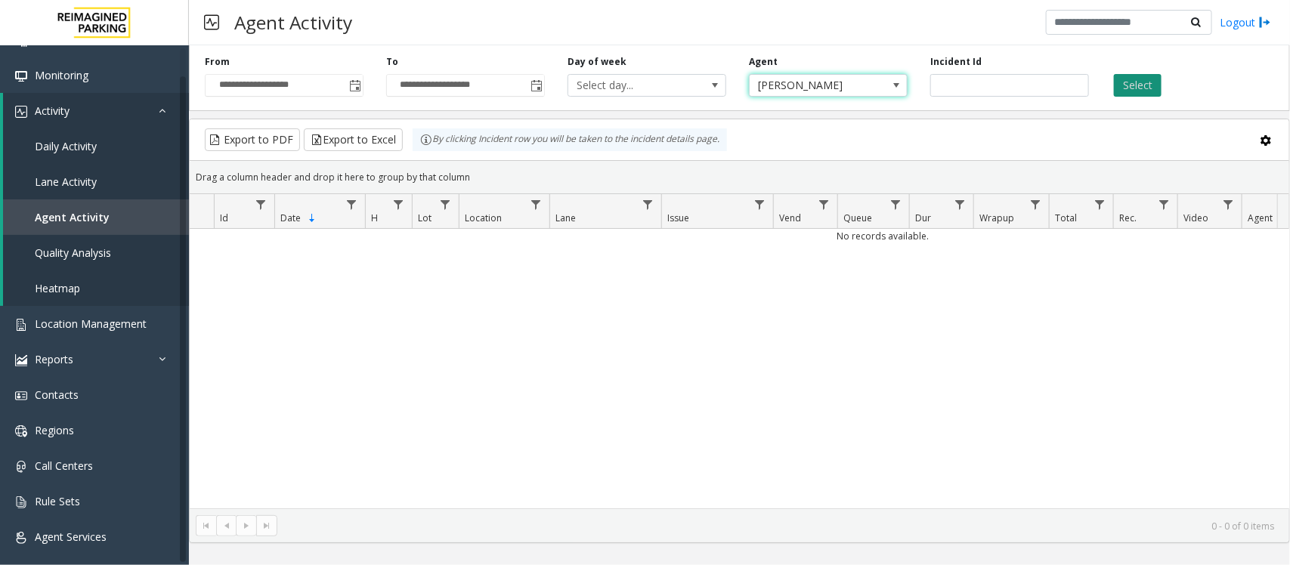
click at [1149, 85] on button "Select" at bounding box center [1138, 85] width 48 height 23
click at [85, 153] on link "Daily Activity" at bounding box center [96, 147] width 186 height 36
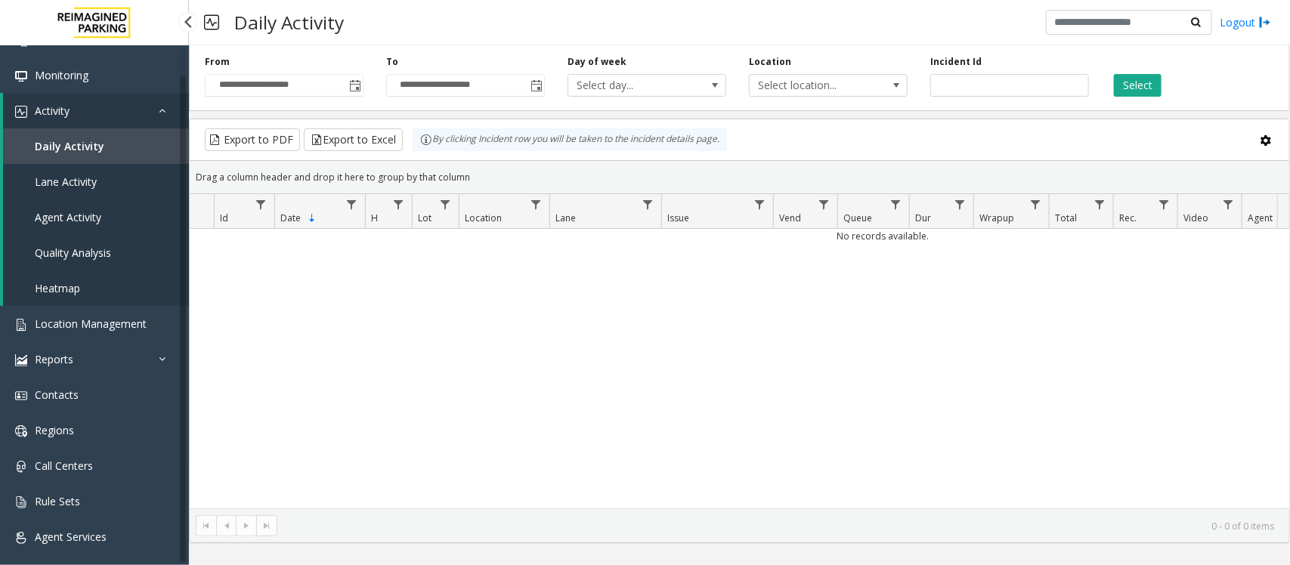
click at [78, 104] on link "Activity" at bounding box center [96, 111] width 186 height 36
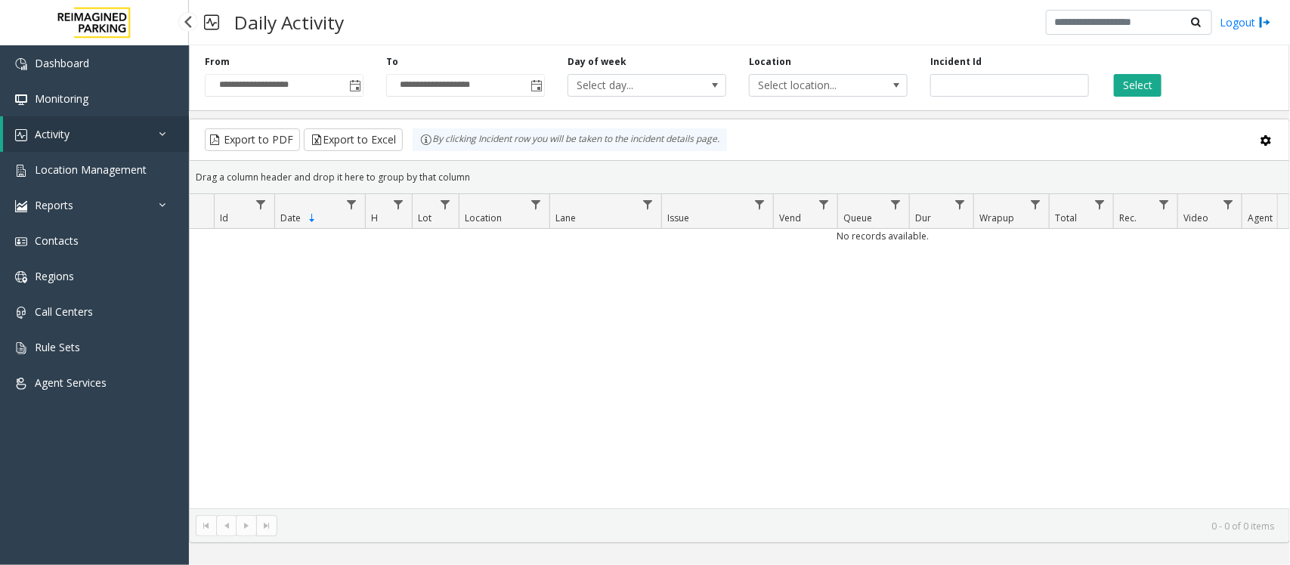
click at [153, 138] on link "Activity" at bounding box center [96, 134] width 186 height 36
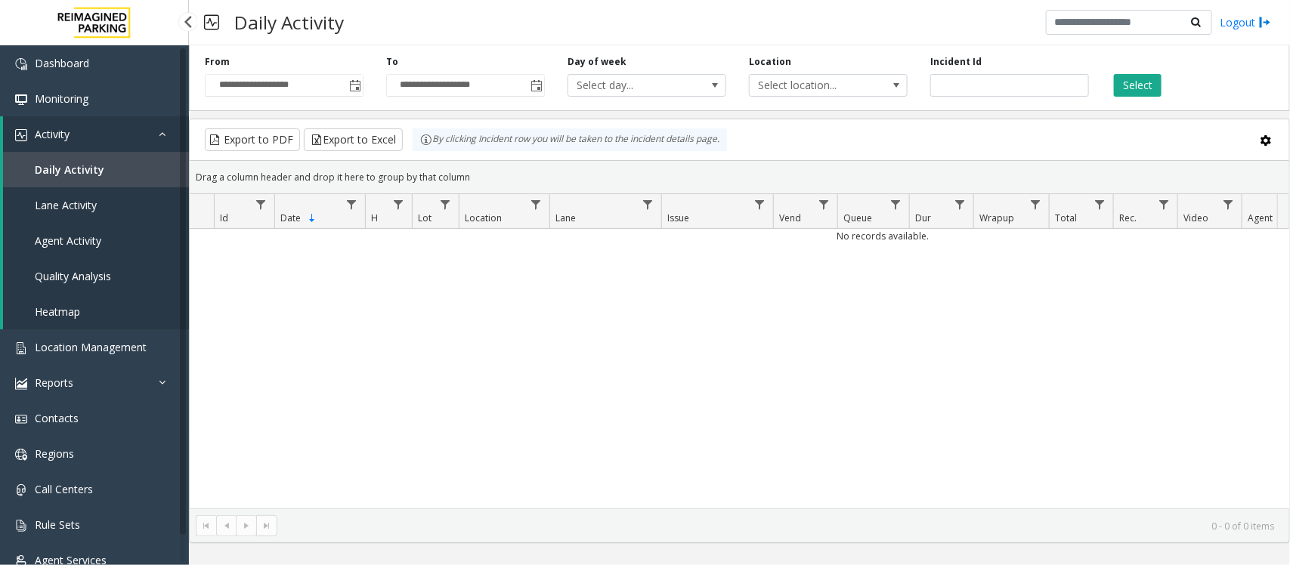
click at [91, 235] on span "Agent Activity" at bounding box center [68, 241] width 67 height 14
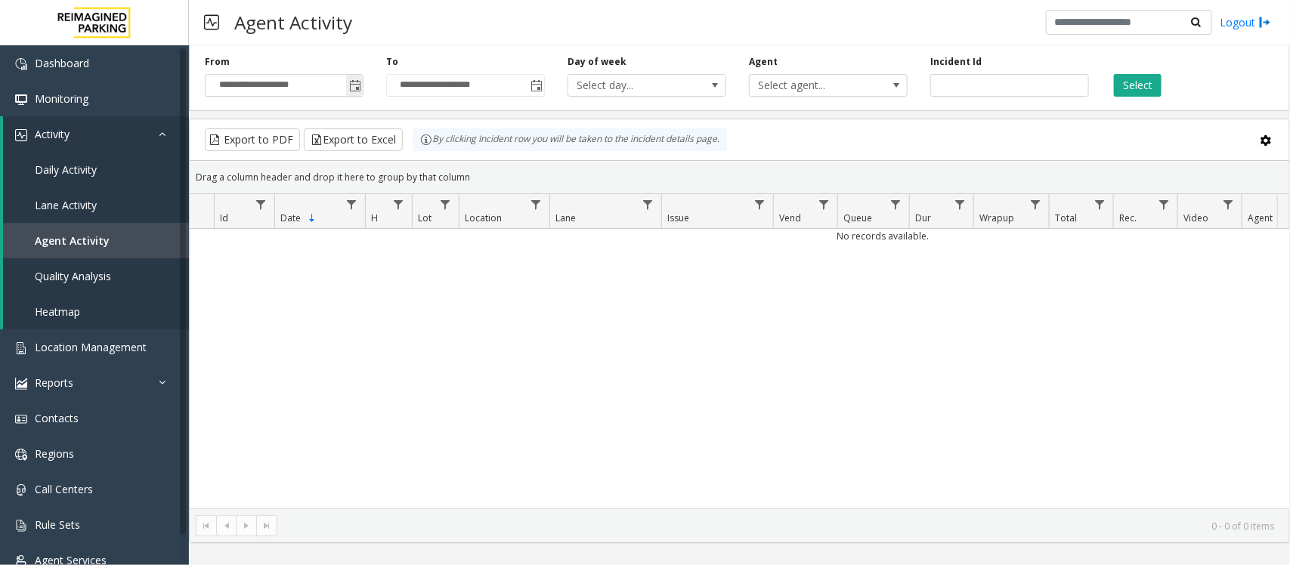
click at [358, 95] on span "Toggle popup" at bounding box center [354, 85] width 17 height 24
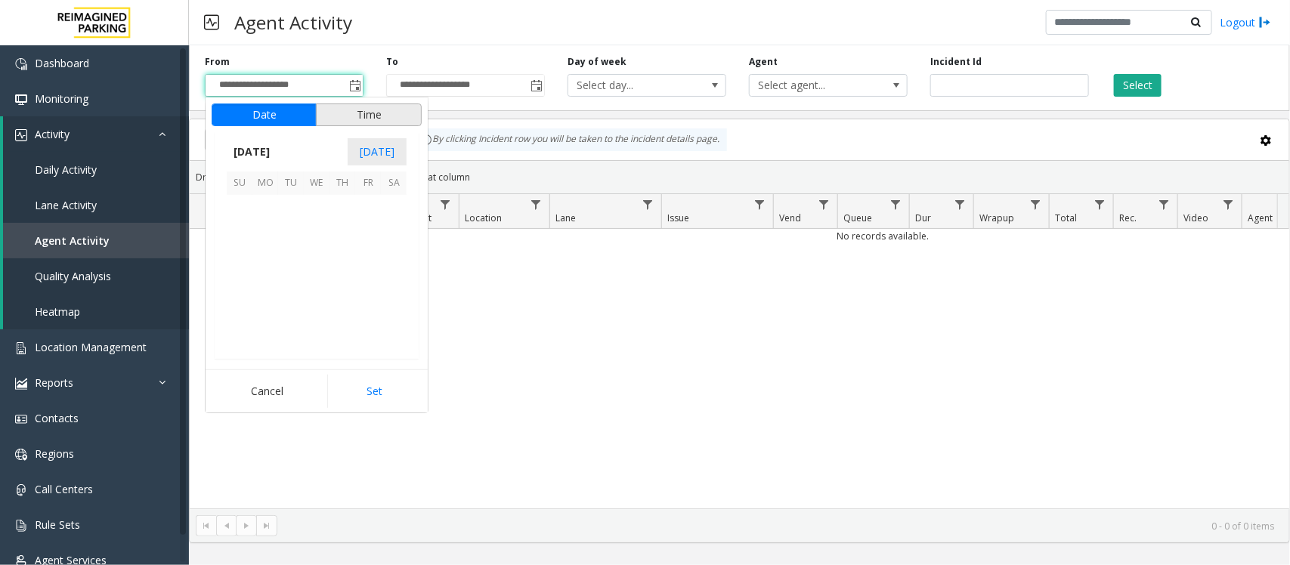
scroll to position [271360, 0]
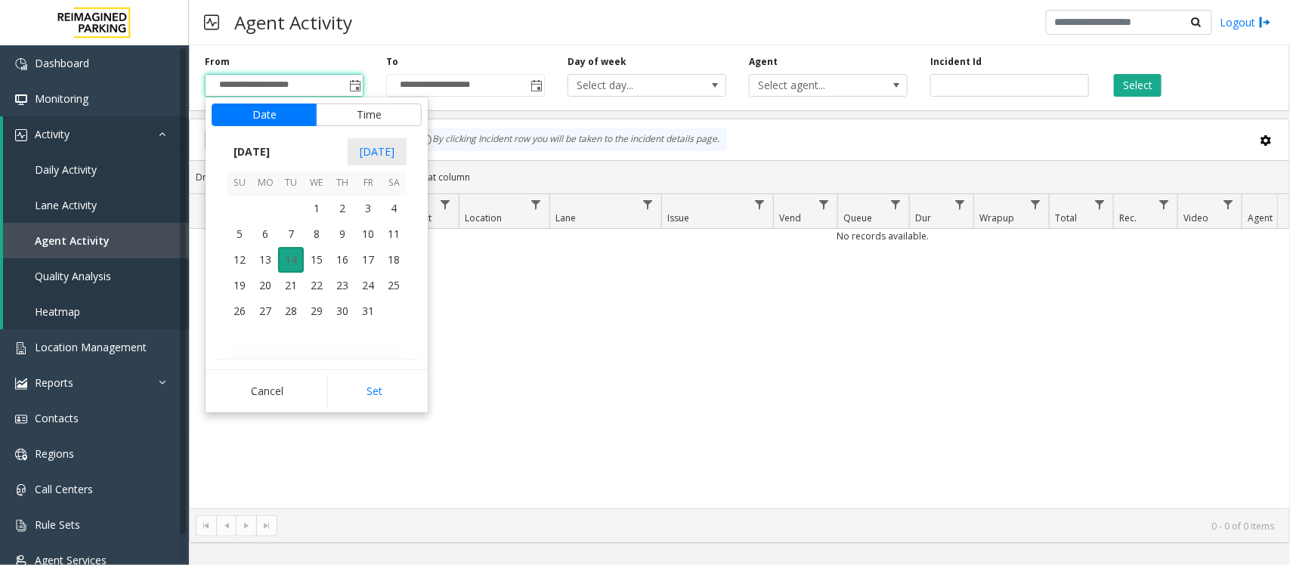
click at [291, 259] on span "14" at bounding box center [291, 260] width 26 height 26
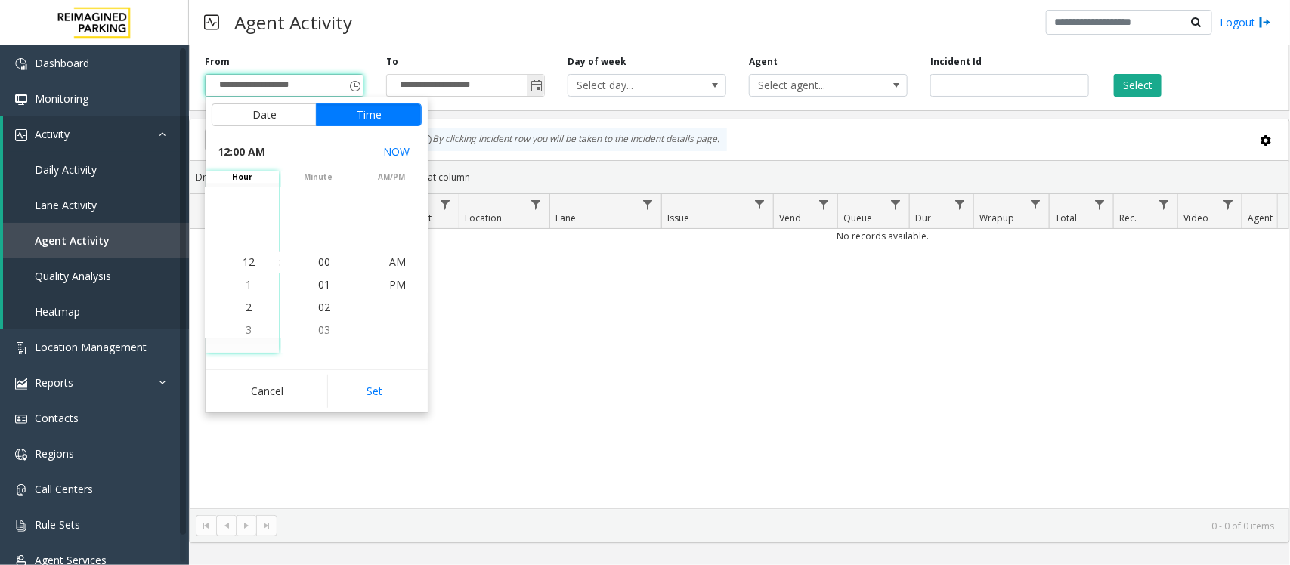
click at [534, 81] on span "Toggle popup" at bounding box center [537, 86] width 12 height 12
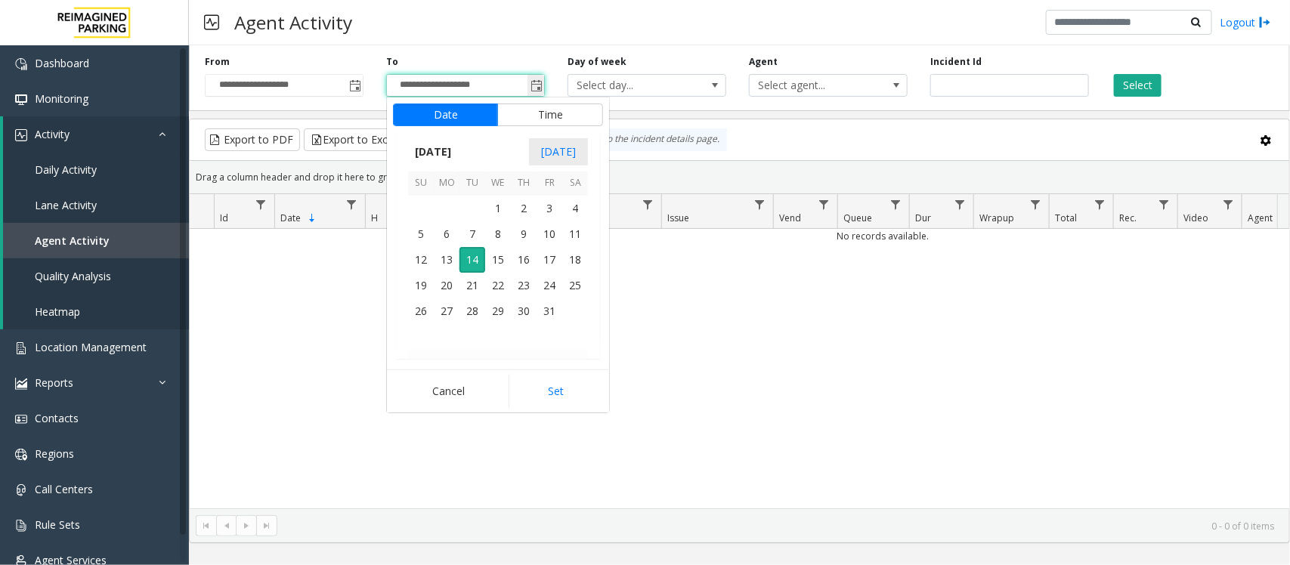
scroll to position [23, 0]
click at [496, 257] on span "15" at bounding box center [498, 260] width 26 height 26
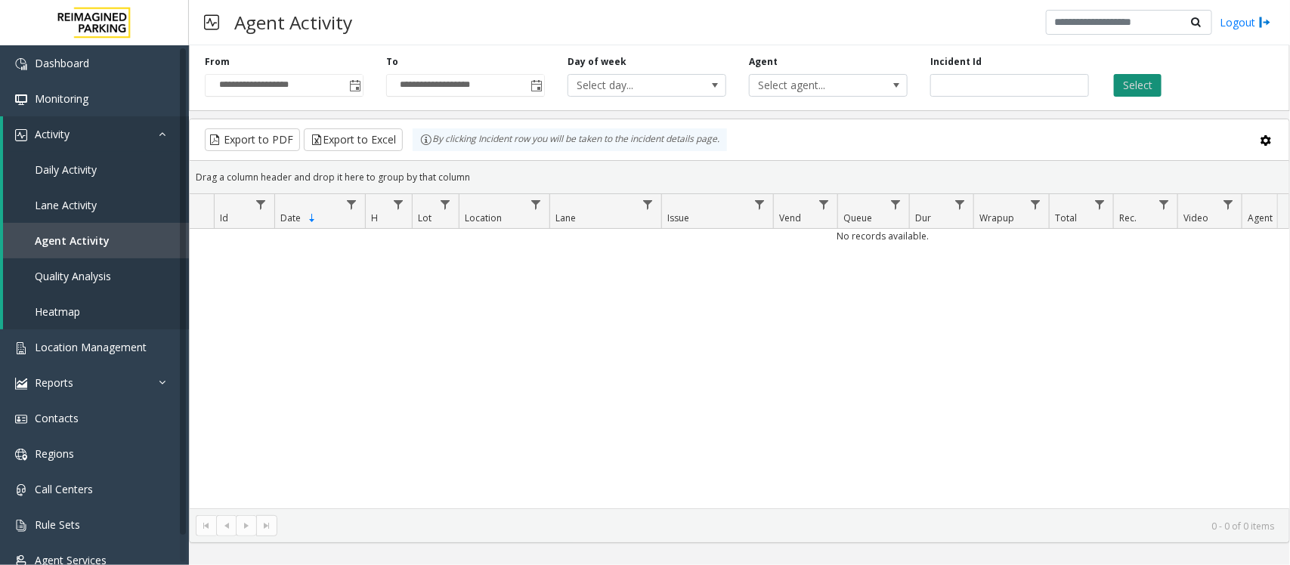
click at [1138, 83] on button "Select" at bounding box center [1138, 85] width 48 height 23
click at [785, 94] on span "Select agent..." at bounding box center [812, 85] width 125 height 21
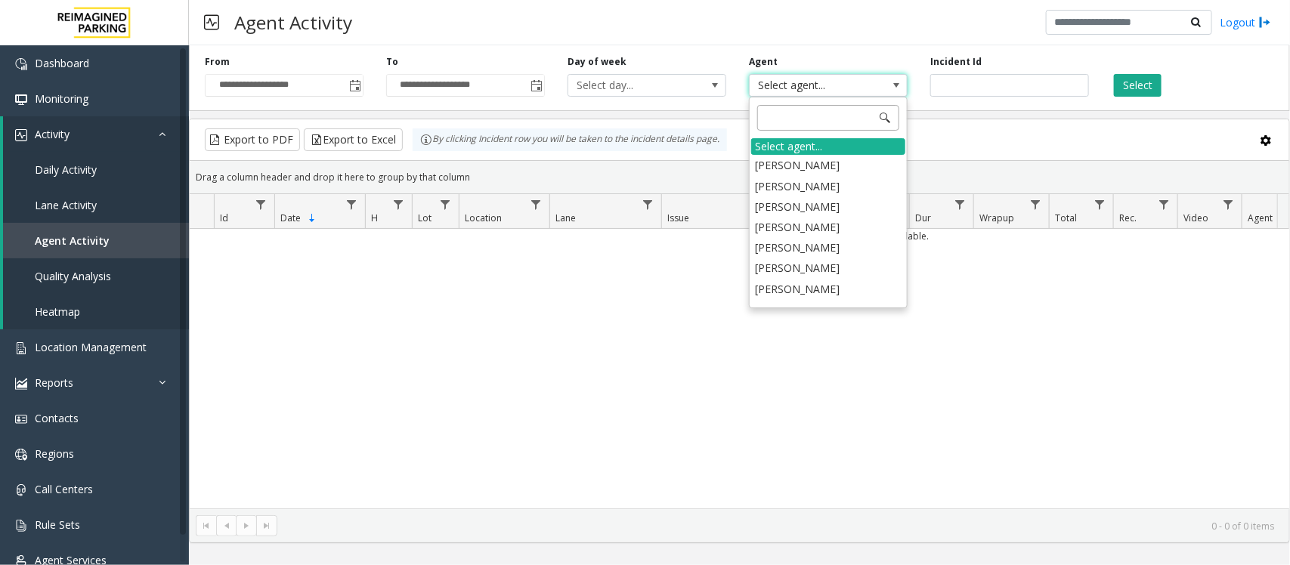
click at [781, 126] on input at bounding box center [828, 118] width 142 height 26
type input "**"
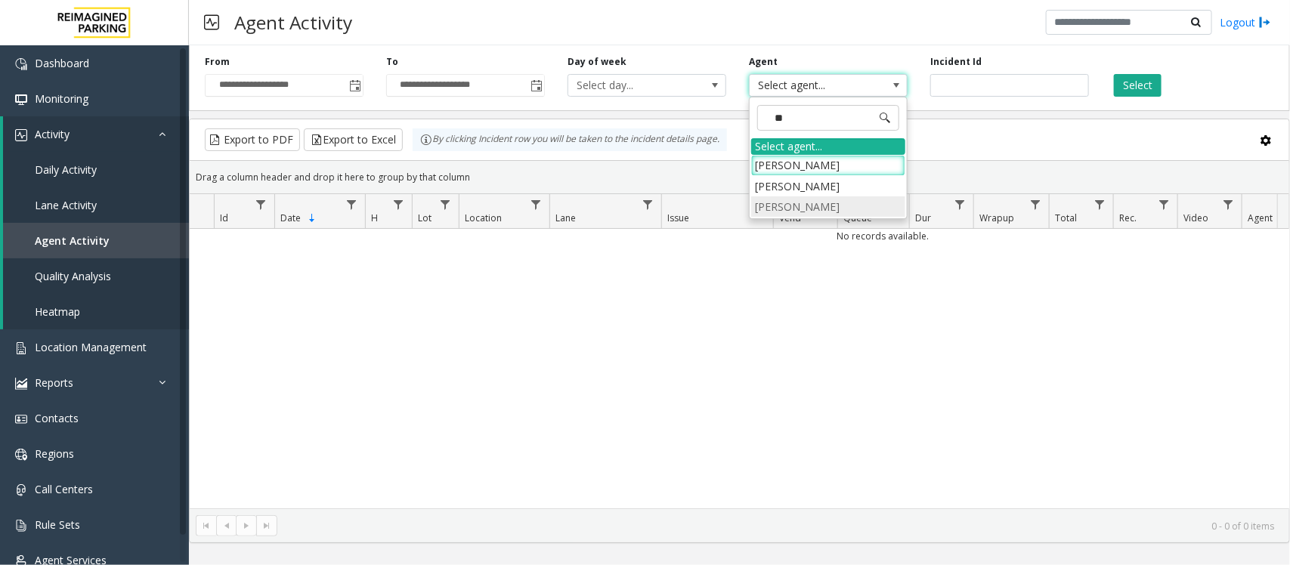
click at [773, 204] on li "[PERSON_NAME]" at bounding box center [828, 207] width 154 height 20
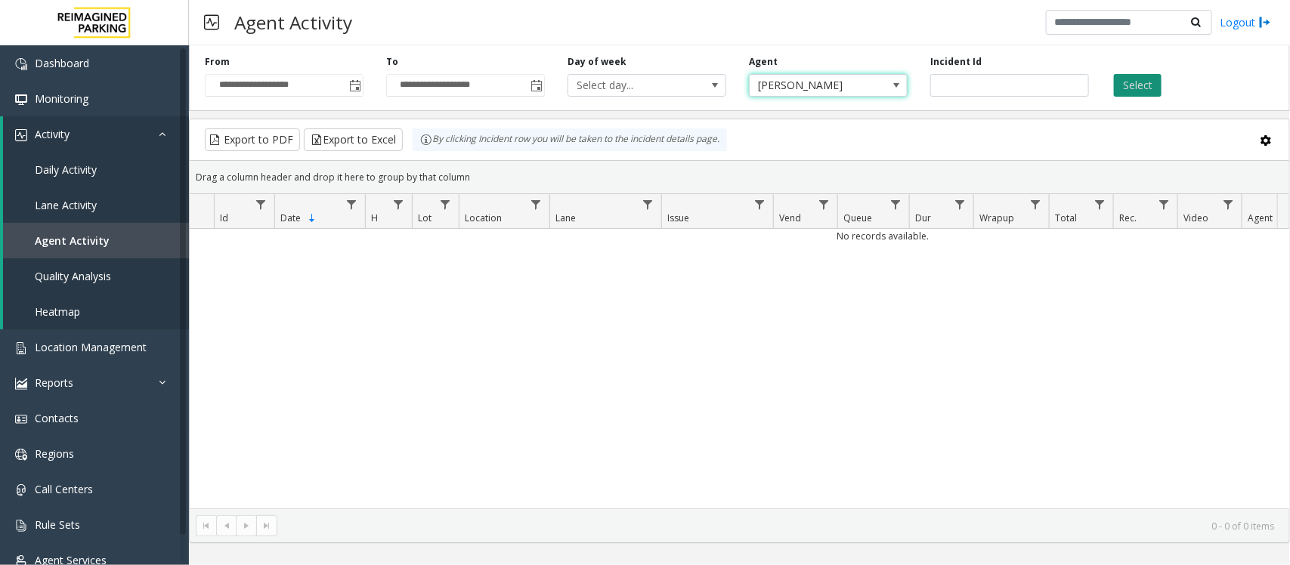
click at [1124, 85] on button "Select" at bounding box center [1138, 85] width 48 height 23
